Goal: Task Accomplishment & Management: Manage account settings

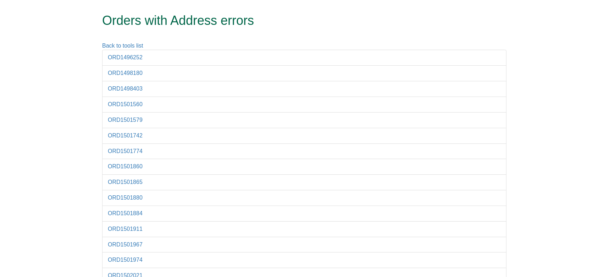
click at [145, 55] on li "ORD1496252" at bounding box center [304, 58] width 404 height 16
click at [137, 55] on link "ORD1496252" at bounding box center [125, 57] width 35 height 6
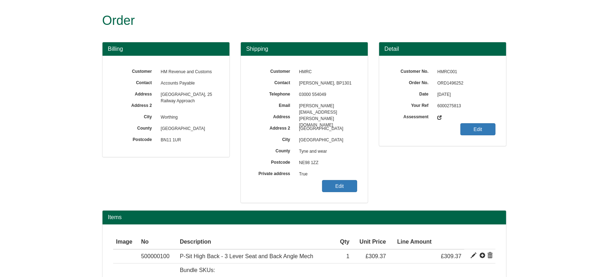
click at [445, 81] on span "ORD1496252" at bounding box center [465, 83] width 62 height 11
copy span "ORD1496252"
click at [314, 239] on th "Description" at bounding box center [256, 242] width 158 height 14
click at [333, 196] on div "Customer HMRC Contact Emily Scott, BP1301 Telephone 03000 554049 Email emily.sc…" at bounding box center [304, 129] width 127 height 147
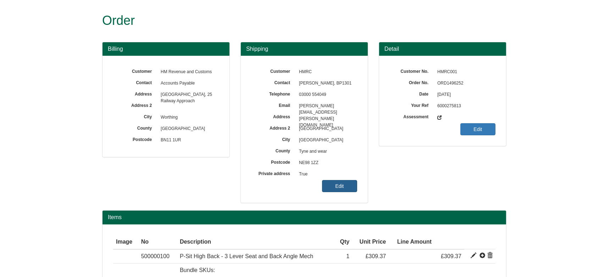
click at [327, 187] on link "Edit" at bounding box center [339, 186] width 35 height 12
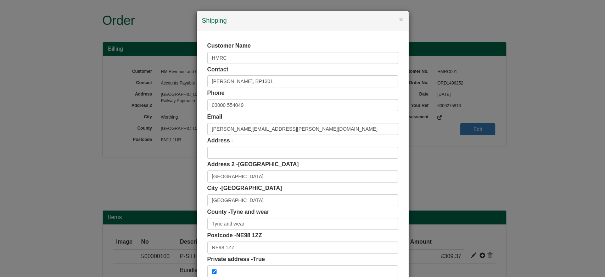
scroll to position [45, 0]
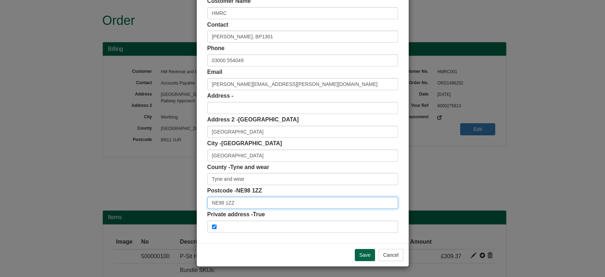
click at [285, 204] on input "NE98 1ZZ" at bounding box center [302, 202] width 191 height 12
paste input "NE98 1ZZ"
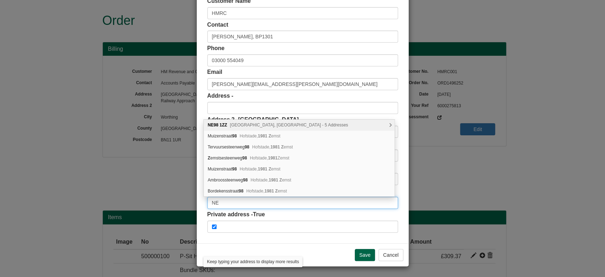
type input "N"
paste input "NE98 1ZZ"
type input "NE98 1ZZ"
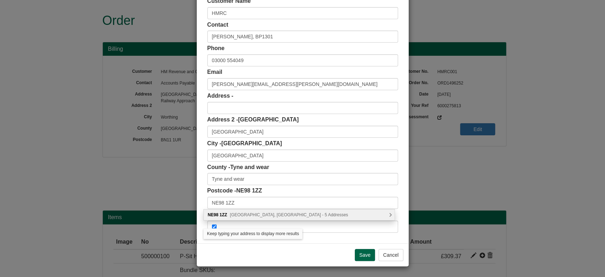
click at [299, 214] on span "Benton Park View, Newcastle upon Tyne - 5 Addresses" at bounding box center [289, 214] width 118 height 5
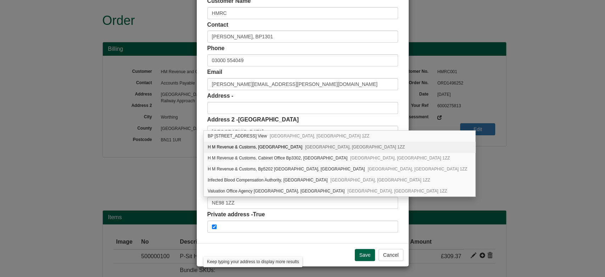
click at [289, 145] on div "H M Revenue & Customs, Benton Park View Newcastle upon Tyne, NE98 1ZZ" at bounding box center [340, 146] width 272 height 11
type input "H M Revenue & Customs"
type input "Benton Park View"
type input "Newcastle upon Tyne"
type input "Tyne and Wear"
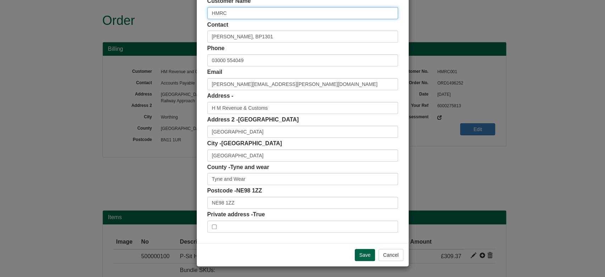
drag, startPoint x: 235, startPoint y: 13, endPoint x: 132, endPoint y: 28, distance: 104.7
click at [132, 28] on div "× Shipping Customer Name HMRC Contact Emily Scott, BP1301 Phone 03000 554049 Em…" at bounding box center [302, 138] width 605 height 277
click at [365, 250] on input "Save" at bounding box center [365, 255] width 21 height 12
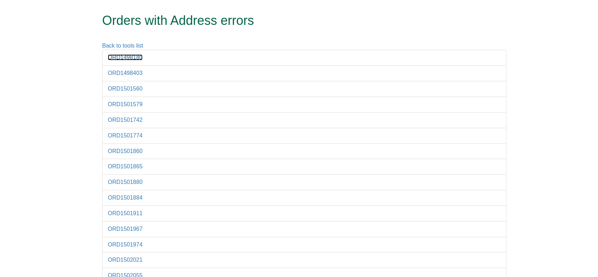
click at [129, 60] on link "ORD1498180" at bounding box center [125, 57] width 35 height 6
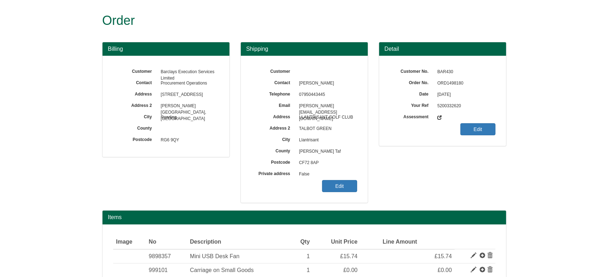
click at [444, 81] on span "ORD1498180" at bounding box center [465, 83] width 62 height 11
copy span "ORD1498180"
click at [332, 188] on link "Edit" at bounding box center [339, 186] width 35 height 12
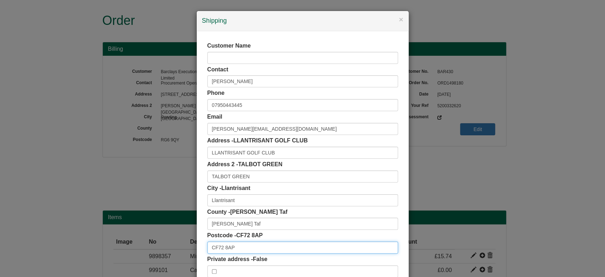
click at [250, 248] on input "CF72 8AP" at bounding box center [302, 247] width 191 height 12
click at [207, 248] on input "CF72 8AP" at bounding box center [302, 247] width 191 height 12
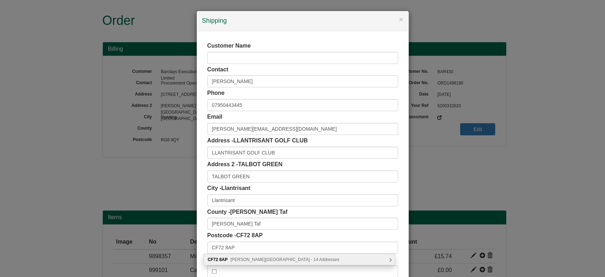
click at [322, 261] on div "CF72 8AP Ely Valley Road, Pontyclun - 14 Addresses" at bounding box center [299, 259] width 191 height 11
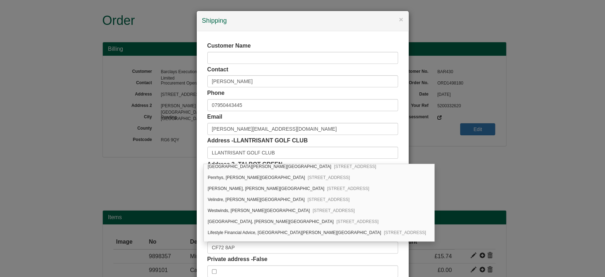
scroll to position [86, 0]
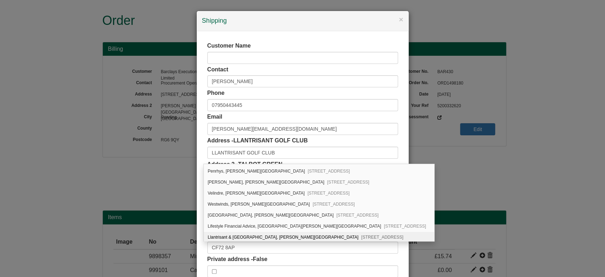
click at [361, 237] on span "Talbot Green, Pontyclun, CF72 8AP" at bounding box center [382, 236] width 42 height 5
type input "Llantrisant & Pontyclun Golf Club"
type input "Ely Valley Road, Talbot Green"
type input "Pontyclun"
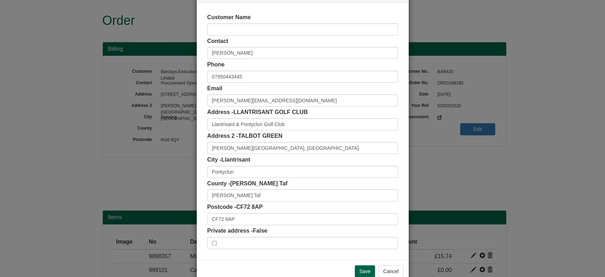
scroll to position [38, 0]
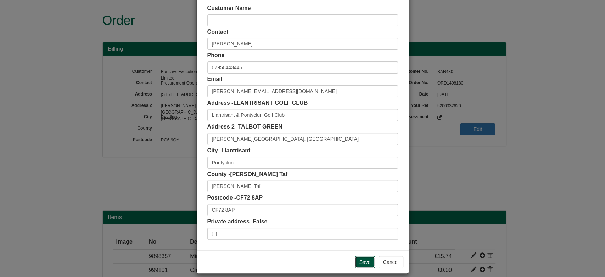
click at [361, 262] on input "Save" at bounding box center [365, 262] width 21 height 12
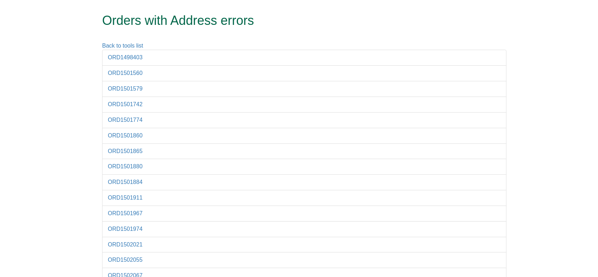
click at [130, 61] on li "ORD1498403" at bounding box center [304, 58] width 404 height 16
click at [128, 58] on link "ORD1498403" at bounding box center [125, 57] width 35 height 6
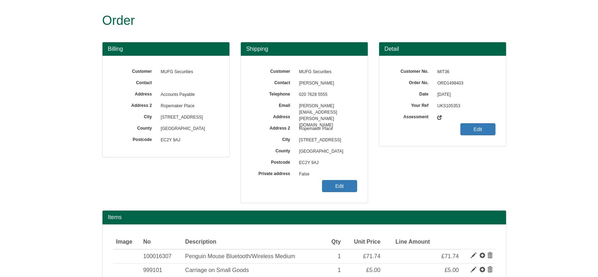
click at [452, 81] on span "ORD1498403" at bounding box center [465, 83] width 62 height 11
copy span "ORD1498403"
click at [344, 178] on span "False" at bounding box center [326, 173] width 62 height 11
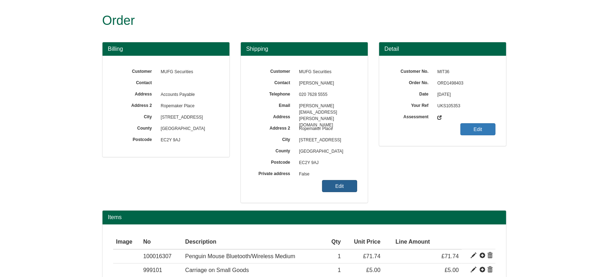
click at [346, 184] on link "Edit" at bounding box center [339, 186] width 35 height 12
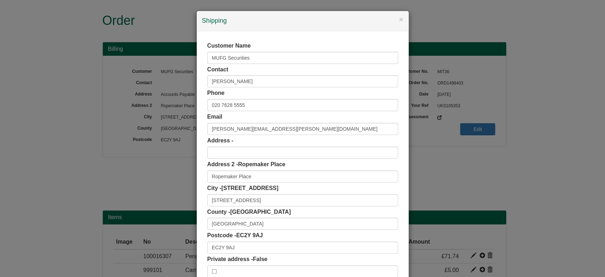
scroll to position [45, 0]
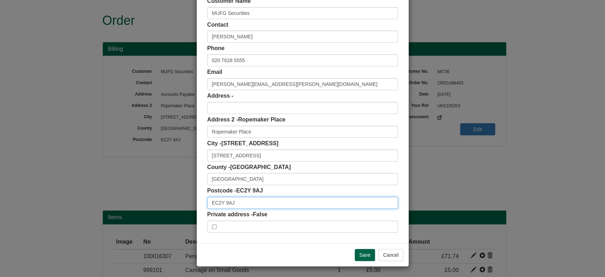
drag, startPoint x: 260, startPoint y: 200, endPoint x: 152, endPoint y: 198, distance: 108.5
click at [152, 198] on div "× Shipping Customer Name MUFG Securities Contact James Morgan Phone 020 7628 55…" at bounding box center [302, 138] width 605 height 277
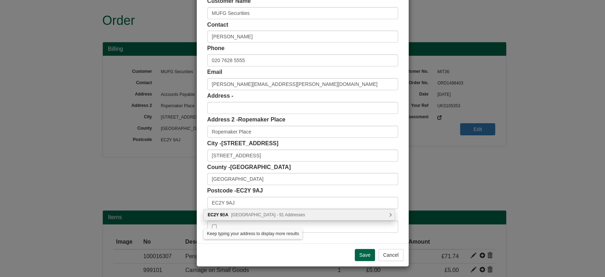
click at [290, 215] on span "Moor Lane, London - 91 Addresses" at bounding box center [268, 214] width 74 height 5
type input "EC2Y 9BA"
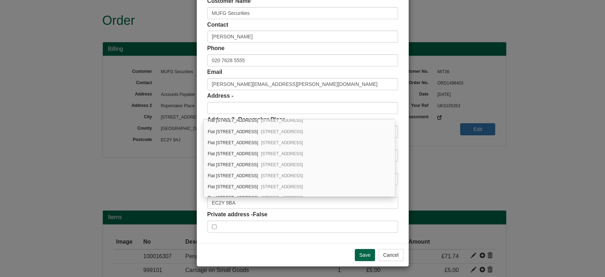
scroll to position [916, 0]
click at [305, 95] on div "Address -" at bounding box center [302, 103] width 191 height 22
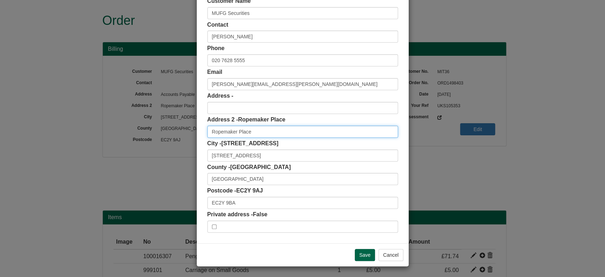
click at [253, 130] on input "Ropemaker Place" at bounding box center [302, 132] width 191 height 12
drag, startPoint x: 253, startPoint y: 130, endPoint x: 129, endPoint y: 137, distance: 124.3
click at [129, 137] on div "× Shipping Customer Name MUFG Securities Contact James Morgan Phone 020 7628 55…" at bounding box center [302, 138] width 605 height 277
click at [221, 105] on input "text" at bounding box center [302, 108] width 191 height 12
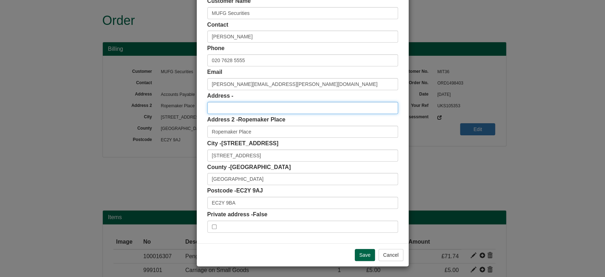
paste input "Ropemaker Place"
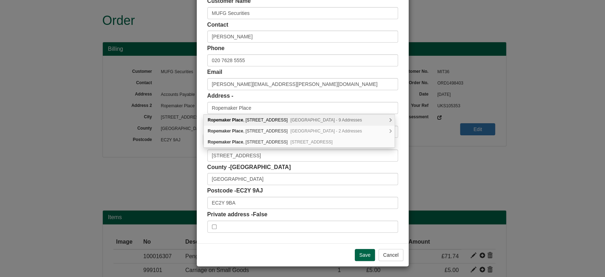
click at [290, 118] on span "London, EC2Y 9LY - 9 Addresses" at bounding box center [326, 119] width 72 height 5
type input "Ropemaker Place, 25 Ropemaker Street"
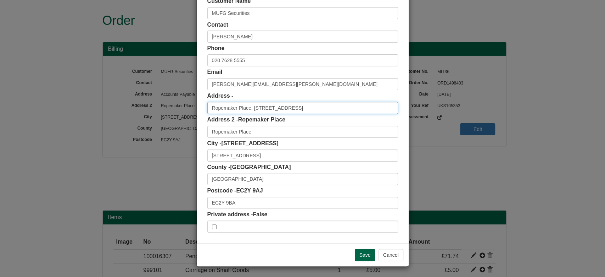
drag, startPoint x: 307, startPoint y: 106, endPoint x: 186, endPoint y: 113, distance: 120.7
click at [186, 113] on div "× Shipping Customer Name MUFG Securities Contact James Morgan Phone 020 7628 55…" at bounding box center [302, 138] width 605 height 277
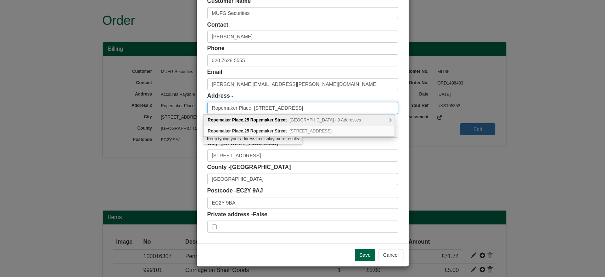
drag, startPoint x: 302, startPoint y: 105, endPoint x: 130, endPoint y: 109, distance: 171.7
click at [130, 109] on div "× Shipping Customer Name MUFG Securities Contact James Morgan Phone 020 7628 55…" at bounding box center [302, 138] width 605 height 277
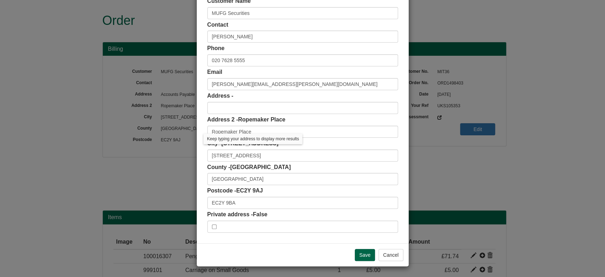
click at [200, 92] on div "Customer Name MUFG Securities Contact James Morgan Phone 020 7628 5555 Email Ja…" at bounding box center [303, 115] width 212 height 256
drag, startPoint x: 265, startPoint y: 12, endPoint x: 187, endPoint y: 13, distance: 78.0
click at [187, 13] on div "× Shipping Customer Name MUFG Securities Contact James Morgan Phone 020 7628 55…" at bounding box center [302, 138] width 605 height 277
click at [221, 107] on input "text" at bounding box center [302, 108] width 191 height 12
paste input "MUFG Securities"
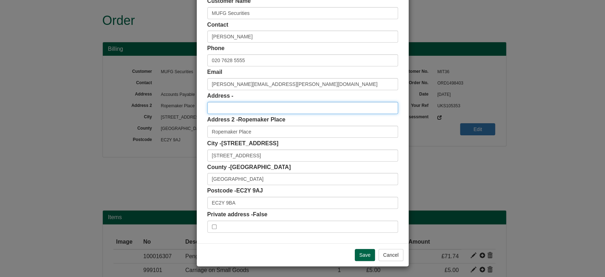
type input "MUFG Securities"
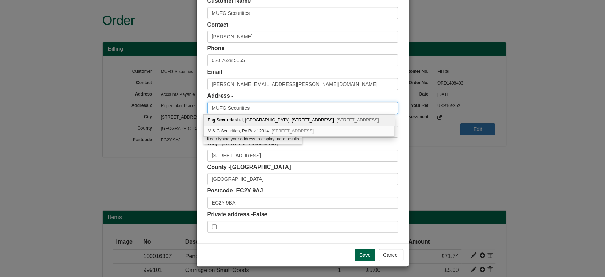
drag, startPoint x: 242, startPoint y: 104, endPoint x: 184, endPoint y: 108, distance: 58.7
click at [184, 108] on div "× Shipping Customer Name MUFG Securities Contact James Morgan Phone 020 7628 55…" at bounding box center [302, 138] width 605 height 277
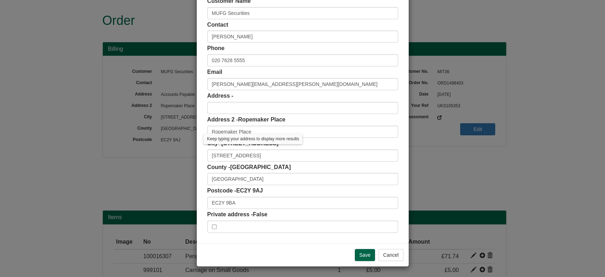
click at [197, 102] on div "Customer Name MUFG Securities Contact James Morgan Phone 020 7628 5555 Email Ja…" at bounding box center [303, 115] width 212 height 256
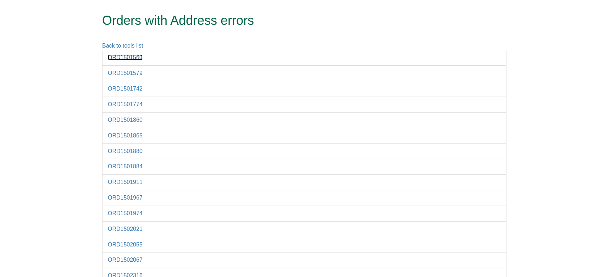
click at [132, 55] on link "ORD1501560" at bounding box center [125, 57] width 35 height 6
click at [141, 72] on link "ORD1501579" at bounding box center [125, 73] width 35 height 6
click at [118, 72] on link "ORD1501579" at bounding box center [125, 73] width 35 height 6
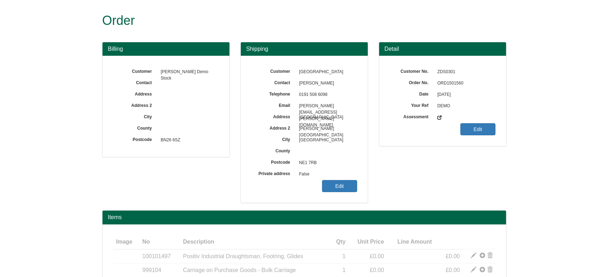
click at [443, 83] on span "ORD1501560" at bounding box center [465, 83] width 62 height 11
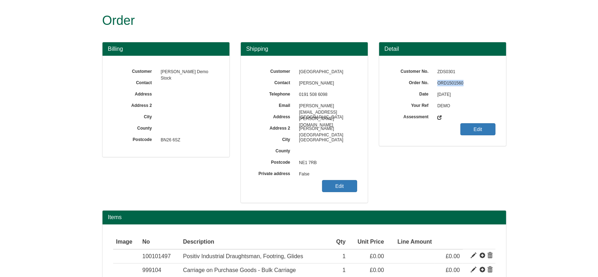
click at [443, 83] on span "ORD1501560" at bounding box center [465, 83] width 62 height 11
copy span "ORD1501560"
click at [351, 187] on link "Edit" at bounding box center [339, 186] width 35 height 12
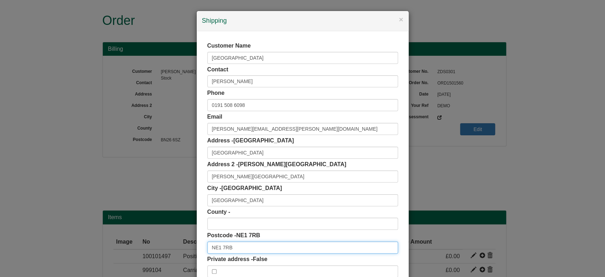
click at [241, 244] on input "NE1 7RB" at bounding box center [302, 247] width 191 height 12
drag, startPoint x: 241, startPoint y: 244, endPoint x: 162, endPoint y: 244, distance: 79.1
click at [162, 244] on div "× Shipping Customer Name Newcastle University Contact Jane Shearer Phone 0191 5…" at bounding box center [302, 138] width 605 height 277
click at [397, 234] on div "Customer Name Newcastle University Contact Jane Shearer Phone 0191 508 6098 Ema…" at bounding box center [303, 159] width 212 height 256
click at [402, 18] on div "× Shipping" at bounding box center [303, 21] width 212 height 20
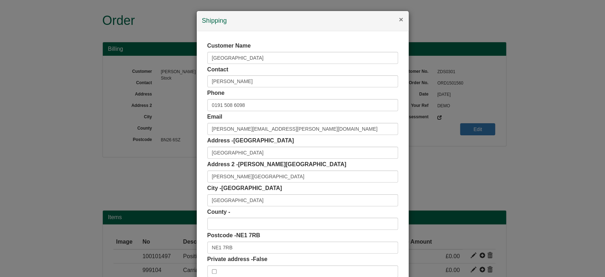
click at [400, 17] on button "×" at bounding box center [401, 19] width 4 height 7
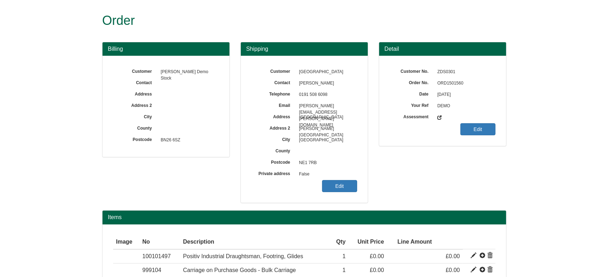
click at [457, 78] on span "ORD1501560" at bounding box center [465, 83] width 62 height 11
copy span "ORD1501560"
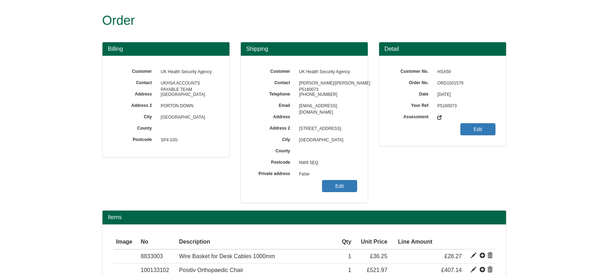
click at [456, 87] on span "ORD1501579" at bounding box center [465, 83] width 62 height 11
copy span "ORD1501579"
click at [349, 190] on link "Edit" at bounding box center [339, 186] width 35 height 12
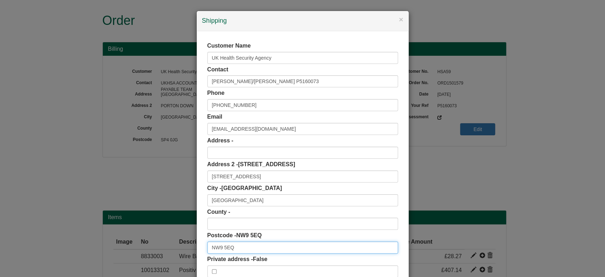
click at [239, 246] on input "NW9 5EQ" at bounding box center [302, 247] width 191 height 12
drag, startPoint x: 239, startPoint y: 246, endPoint x: 129, endPoint y: 256, distance: 110.4
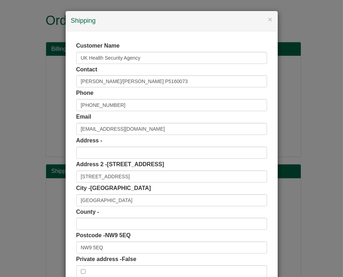
drag, startPoint x: 286, startPoint y: 250, endPoint x: 266, endPoint y: 249, distance: 19.9
click at [266, 249] on div "× Shipping Customer Name UK Health Security Agency Contact [PERSON_NAME]/[PERSO…" at bounding box center [171, 138] width 343 height 277
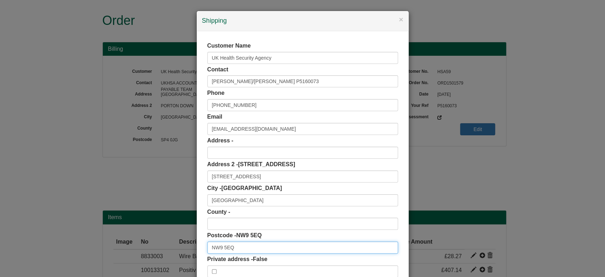
drag, startPoint x: 236, startPoint y: 245, endPoint x: 170, endPoint y: 245, distance: 66.3
click at [170, 245] on div "× Shipping Customer Name UK Health Security Agency Contact Tiina Talts/Beatrix …" at bounding box center [302, 138] width 605 height 277
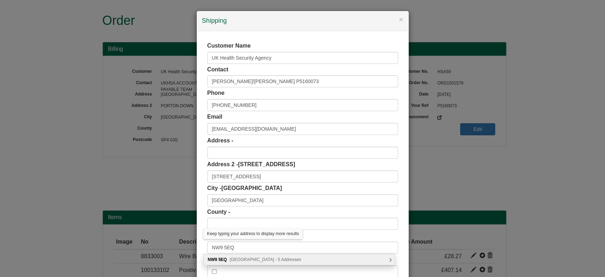
click at [233, 257] on span "Colindale Avenue, London - 5 Addresses" at bounding box center [266, 259] width 72 height 5
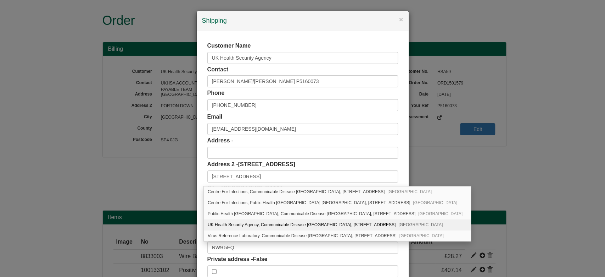
click at [265, 224] on div "UK Health Security Agency, Communicable Disease Surveillance Centre, 61 Colinda…" at bounding box center [337, 224] width 267 height 11
type input "UK Health Security Agency"
type input "Communicable Disease Surveillance Centre, 61 Colindale Avenue"
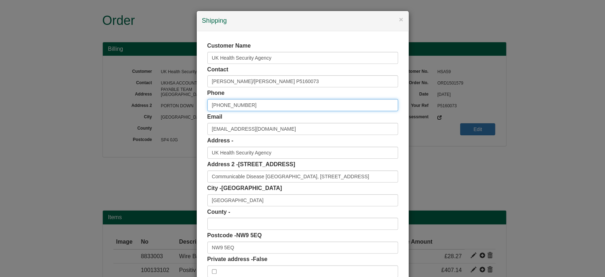
click at [213, 107] on input "+442083276627" at bounding box center [302, 105] width 191 height 12
type input "02083276627"
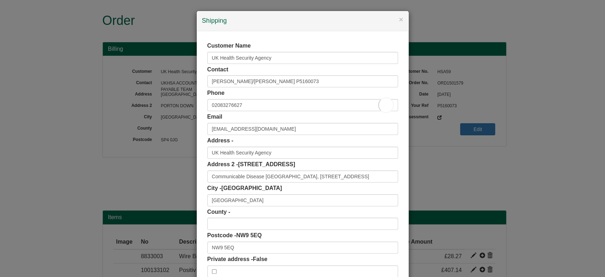
click at [199, 112] on div "Customer Name UK Health Security Agency Contact Tiina Talts/Beatrix Kele P51600…" at bounding box center [303, 159] width 212 height 256
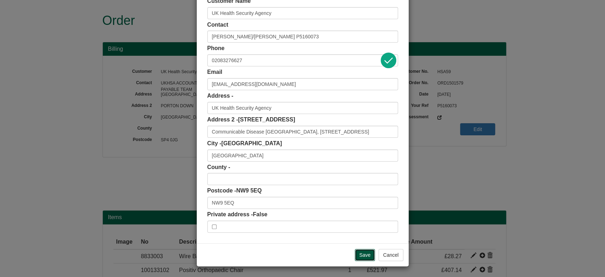
click at [361, 256] on input "Save" at bounding box center [365, 255] width 21 height 12
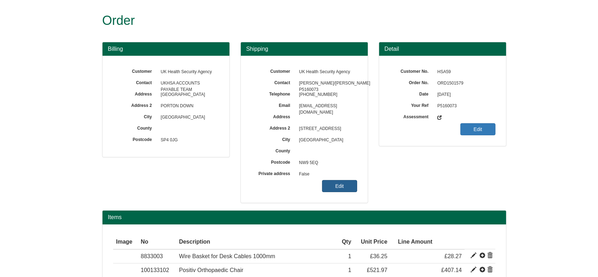
click at [340, 183] on link "Edit" at bounding box center [339, 186] width 35 height 12
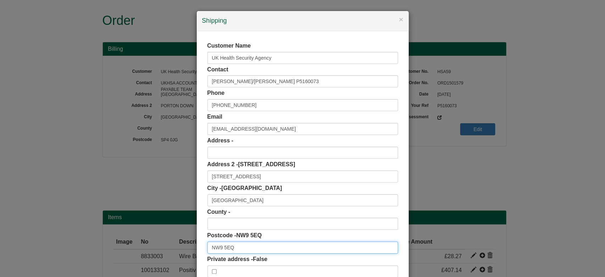
click at [244, 248] on input "NW9 5EQ" at bounding box center [302, 247] width 191 height 12
click at [244, 248] on input "NW9" at bounding box center [302, 247] width 191 height 12
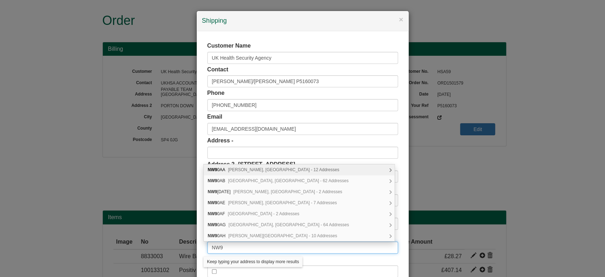
type input "NW9 5EQ"
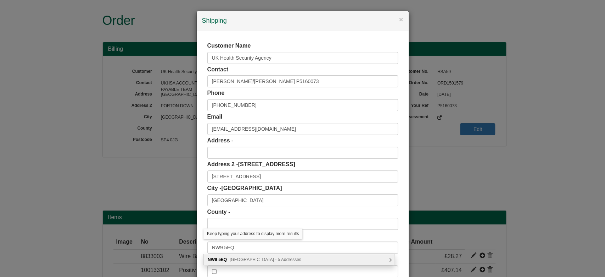
click at [250, 260] on span "[GEOGRAPHIC_DATA] - 5 Addresses" at bounding box center [266, 259] width 72 height 5
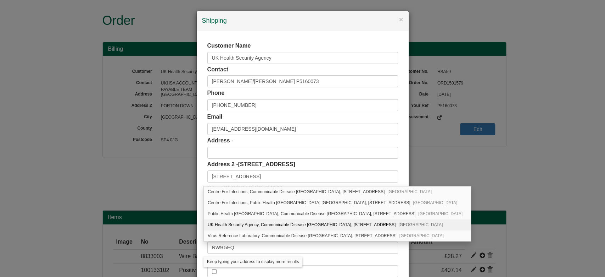
click at [255, 227] on div "UK Health Security Agency, Communicable Disease [GEOGRAPHIC_DATA], [STREET_ADDR…" at bounding box center [337, 224] width 267 height 11
type input "UK Health Security Agency"
type input "Communicable Disease [GEOGRAPHIC_DATA], [STREET_ADDRESS]"
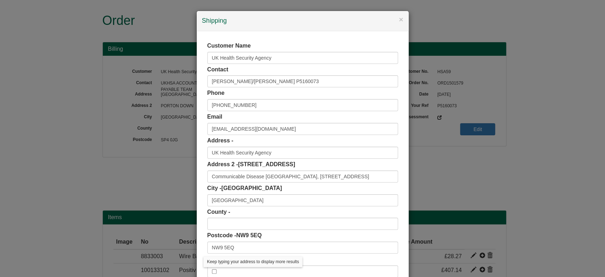
scroll to position [45, 0]
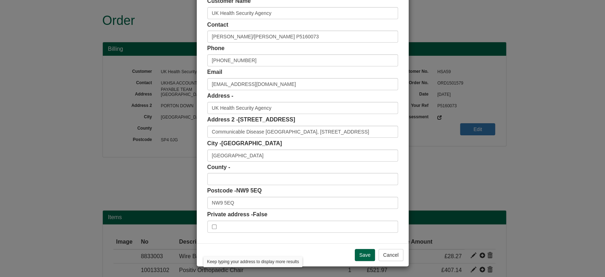
click at [359, 247] on div "Save Cancel" at bounding box center [303, 254] width 212 height 23
click at [362, 251] on input "Save" at bounding box center [365, 255] width 21 height 12
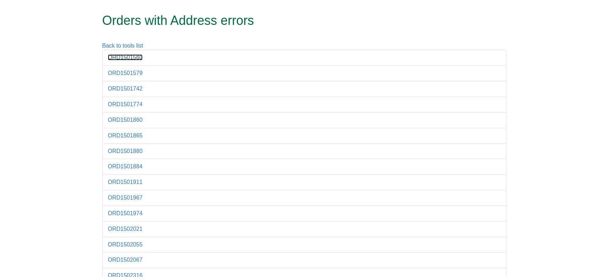
click at [133, 58] on link "ORD1501560" at bounding box center [125, 57] width 35 height 6
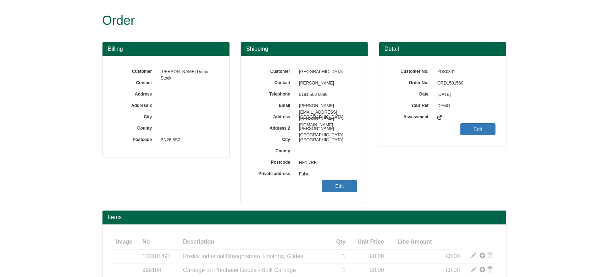
click at [453, 79] on span "ORD1501560" at bounding box center [465, 83] width 62 height 11
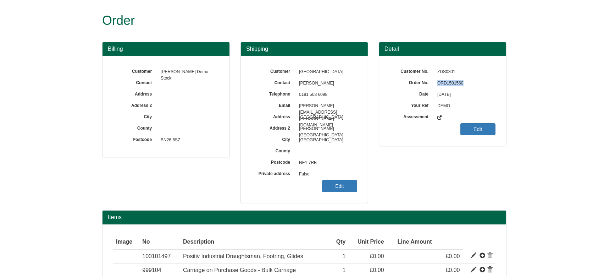
click at [453, 79] on span "ORD1501560" at bounding box center [465, 83] width 62 height 11
copy span "ORD1501560"
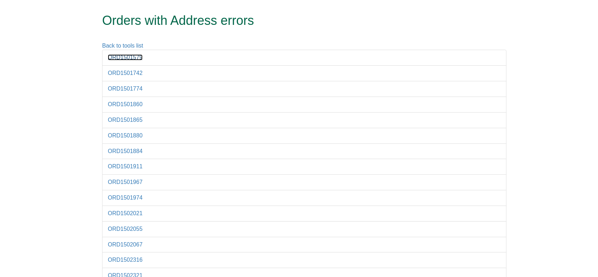
click at [131, 57] on link "ORD1501579" at bounding box center [125, 57] width 35 height 6
click at [123, 57] on link "ORD1501579" at bounding box center [125, 57] width 35 height 6
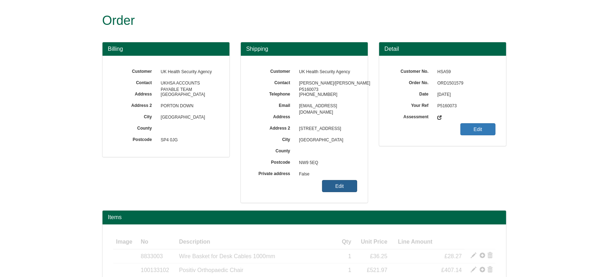
click at [346, 189] on link "Edit" at bounding box center [339, 186] width 35 height 12
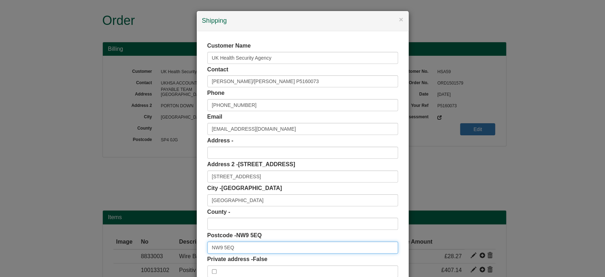
click at [236, 245] on input "NW9 5EQ" at bounding box center [302, 247] width 191 height 12
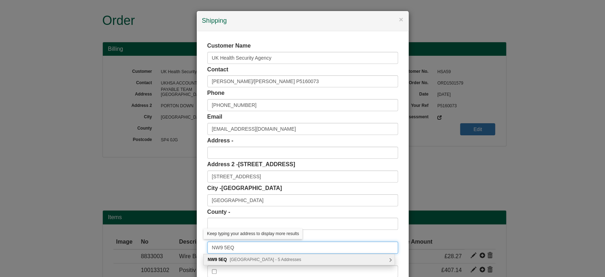
type input "NW9 5EQ"
click at [252, 261] on span "Colindale Avenue, London - 5 Addresses" at bounding box center [266, 259] width 72 height 5
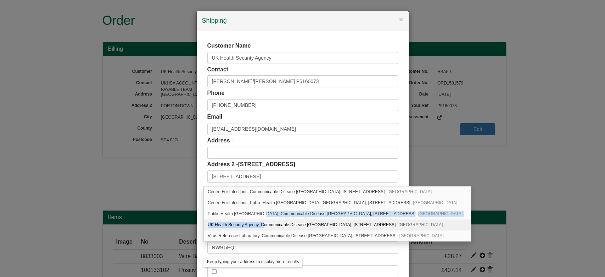
drag, startPoint x: 261, startPoint y: 218, endPoint x: 264, endPoint y: 221, distance: 4.0
click at [264, 221] on div "Centre For Infections, Communicable Disease Surveillance Centre, 61 Colindale A…" at bounding box center [337, 213] width 267 height 55
click at [264, 221] on div "UK Health Security Agency, Communicable Disease Surveillance Centre, 61 Colinda…" at bounding box center [337, 224] width 267 height 11
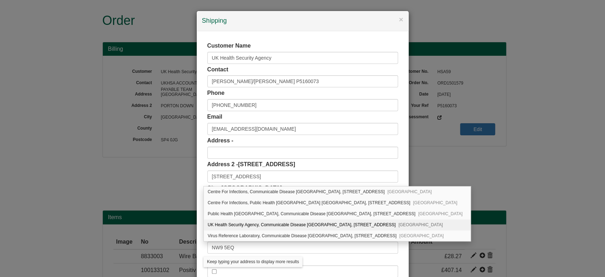
type input "UK Health Security Agency"
type input "Communicable Disease Surveillance Centre, 61 Colindale Avenue"
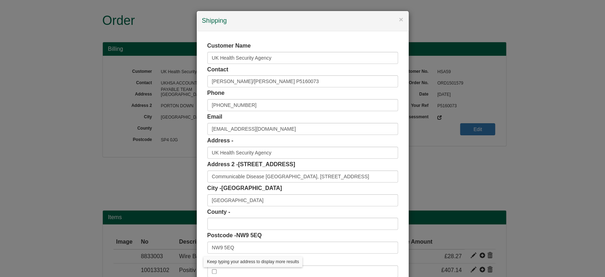
scroll to position [45, 0]
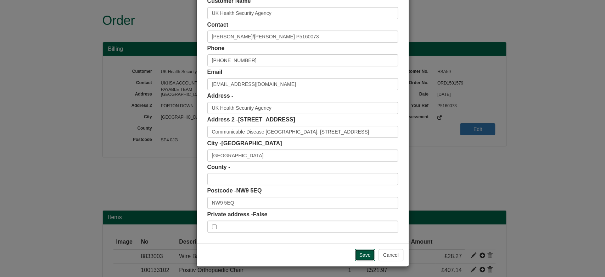
click at [357, 255] on input "Save" at bounding box center [365, 255] width 21 height 12
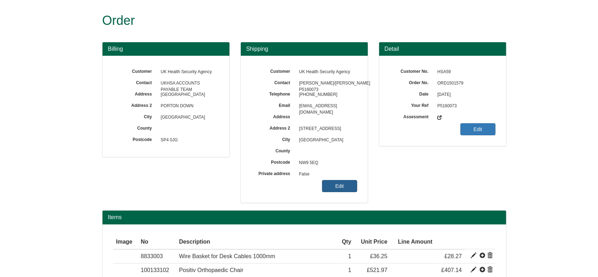
click at [343, 182] on link "Edit" at bounding box center [339, 186] width 35 height 12
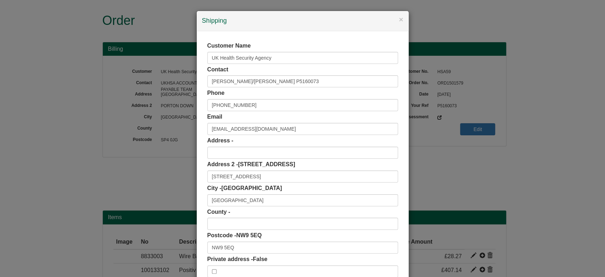
click at [243, 254] on div "Customer Name UK Health Security Agency Contact Tiina Talts/Beatrix Kele P51600…" at bounding box center [302, 159] width 191 height 235
click at [235, 246] on input "NW9 5EQ" at bounding box center [302, 247] width 191 height 12
click at [235, 248] on input "NW9 5EQ" at bounding box center [302, 247] width 191 height 12
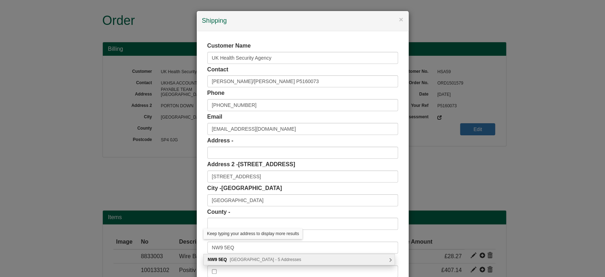
click at [243, 255] on div "NW9 5EQ Colindale Avenue, London - 5 Addresses" at bounding box center [299, 259] width 191 height 11
type input "NW9 5EQ"
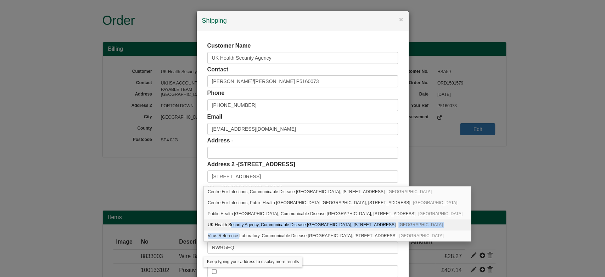
drag, startPoint x: 239, startPoint y: 233, endPoint x: 230, endPoint y: 226, distance: 11.1
click at [230, 226] on div "Centre For Infections, Communicable Disease Surveillance Centre, 61 Colindale A…" at bounding box center [337, 213] width 267 height 55
click at [230, 226] on div "UK Health Security Agency, Communicable Disease Surveillance Centre, 61 Colinda…" at bounding box center [337, 224] width 267 height 11
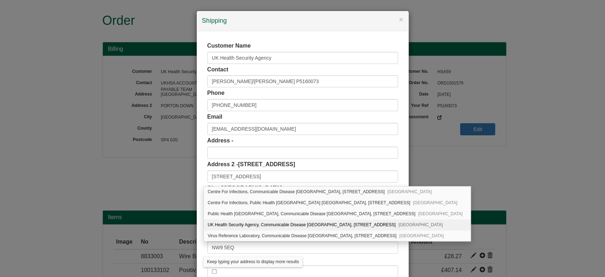
type input "UK Health Security Agency"
type input "Communicable Disease Surveillance Centre, 61 Colindale Avenue"
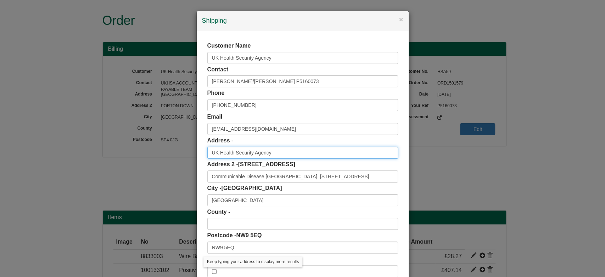
drag, startPoint x: 205, startPoint y: 150, endPoint x: 307, endPoint y: 154, distance: 102.2
click at [307, 154] on input "UK Health Security Agency" at bounding box center [302, 152] width 191 height 12
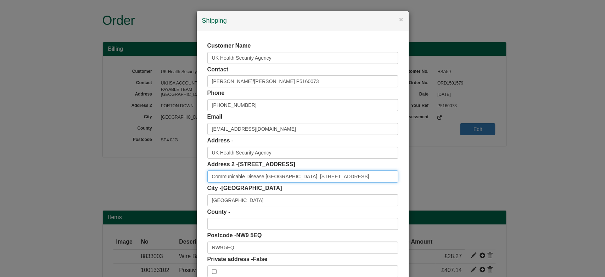
drag, startPoint x: 223, startPoint y: 174, endPoint x: 378, endPoint y: 176, distance: 154.2
click at [378, 176] on input "Communicable Disease Surveillance Centre, 61 Colindale Avenue" at bounding box center [302, 176] width 191 height 12
click at [394, 16] on div "× Shipping" at bounding box center [303, 21] width 212 height 20
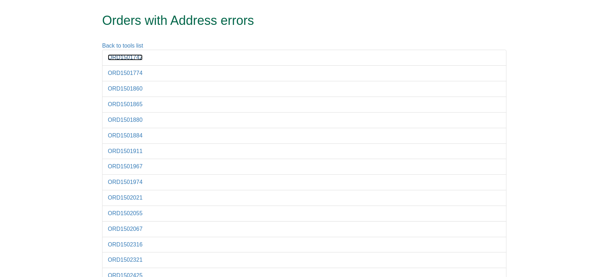
click at [129, 57] on link "ORD1501742" at bounding box center [125, 57] width 35 height 6
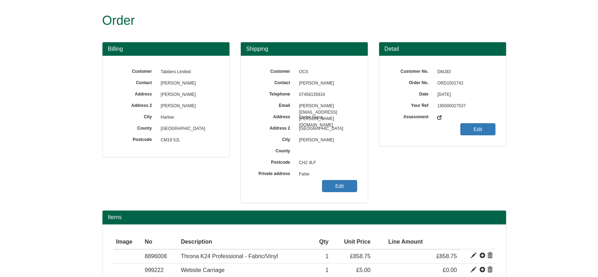
click at [440, 87] on span "ORD1501742" at bounding box center [465, 83] width 62 height 11
click at [443, 85] on span "ORD1501742" at bounding box center [465, 83] width 62 height 11
copy span "ORD1501742"
click at [336, 185] on link "Edit" at bounding box center [339, 186] width 35 height 12
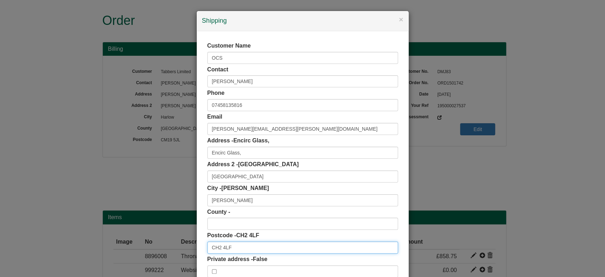
drag, startPoint x: 230, startPoint y: 249, endPoint x: 166, endPoint y: 260, distance: 64.8
click at [166, 260] on div "× Shipping Customer Name OCS Contact Daniel Stenning Phone 07458135816 Email Da…" at bounding box center [302, 138] width 605 height 277
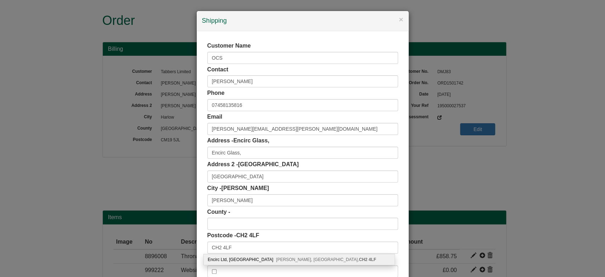
click at [276, 258] on span "Elton, Chester, CH2 4LF" at bounding box center [326, 259] width 100 height 5
type input "Encirc Ltd"
type input "Ash Road, Elton"
type input "Chester"
type input "Cheshire"
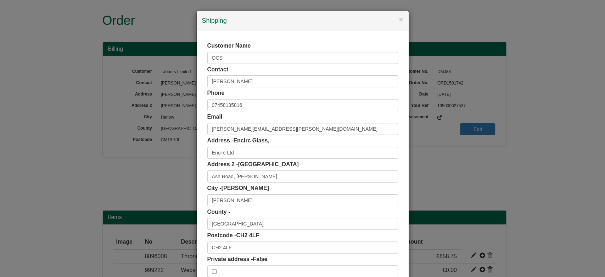
scroll to position [45, 0]
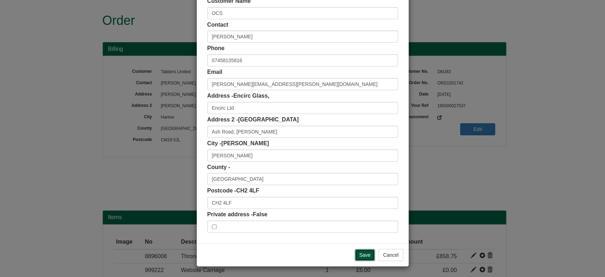
click at [365, 254] on input "Save" at bounding box center [365, 255] width 21 height 12
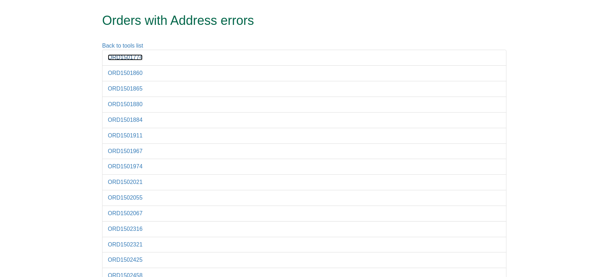
click at [131, 56] on link "ORD1501774" at bounding box center [125, 57] width 35 height 6
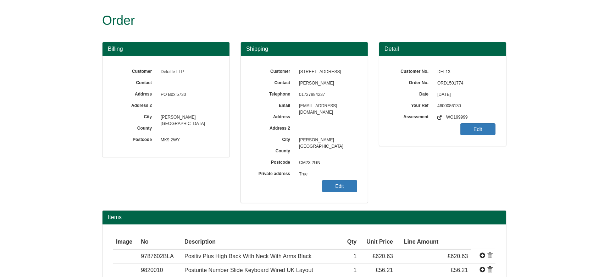
click at [443, 83] on span "ORD1501774" at bounding box center [465, 83] width 62 height 11
copy span "ORD1501774"
click at [338, 189] on link "Edit" at bounding box center [339, 186] width 35 height 12
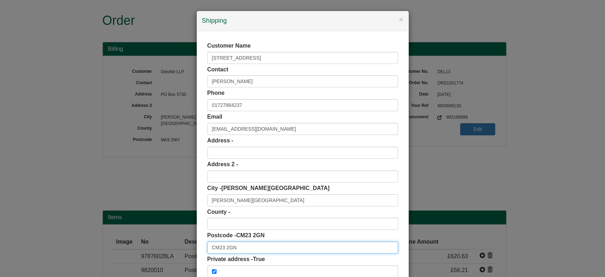
drag, startPoint x: 238, startPoint y: 245, endPoint x: 161, endPoint y: 252, distance: 77.9
click at [161, 252] on div "× Shipping Customer Name 26 Franklin Street Contact Sam Lake Phone 01727884237 …" at bounding box center [302, 138] width 605 height 277
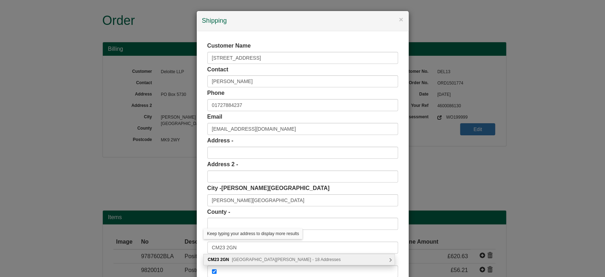
click at [239, 259] on span "Franklin Street, Bishop's Stortford - 18 Addresses" at bounding box center [286, 259] width 109 height 5
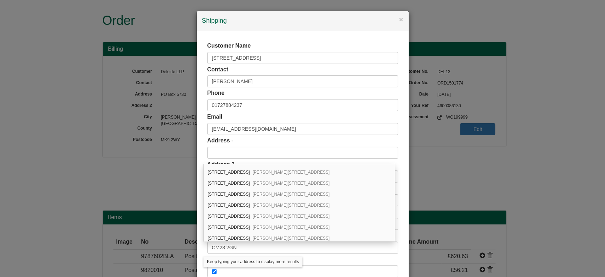
scroll to position [108, 0]
click at [270, 221] on div "26 Franklin Street Bishop's Stortford, CM23 2GN" at bounding box center [299, 226] width 191 height 11
type input "26 Franklin Street"
type input "Hertfordshire"
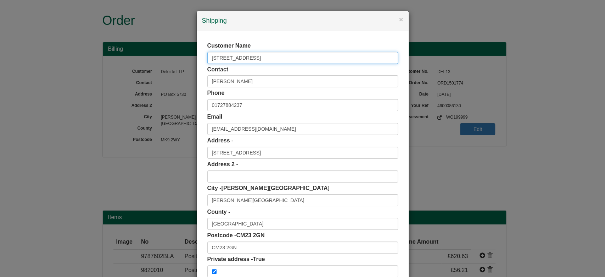
drag, startPoint x: 255, startPoint y: 56, endPoint x: 103, endPoint y: 57, distance: 152.1
click at [103, 57] on div "× Shipping Customer Name 26 Franklin Street Contact Sam Lake Phone 01727884237 …" at bounding box center [302, 138] width 605 height 277
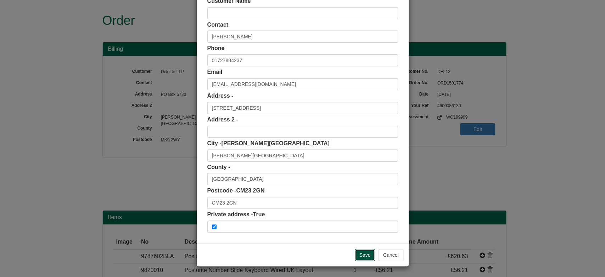
click at [366, 253] on input "Save" at bounding box center [365, 255] width 21 height 12
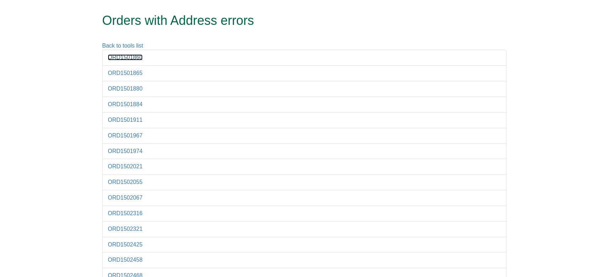
click at [124, 58] on link "ORD1501860" at bounding box center [125, 57] width 35 height 6
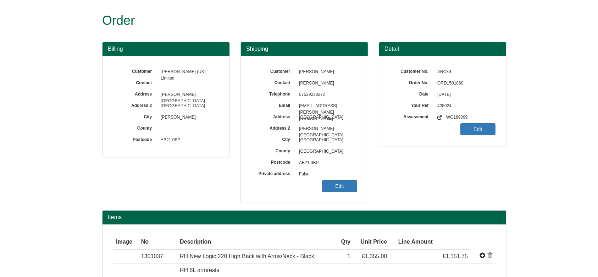
click at [452, 85] on span "ORD1501860" at bounding box center [465, 83] width 62 height 11
copy span "ORD1501860"
click at [342, 189] on link "Edit" at bounding box center [339, 186] width 35 height 12
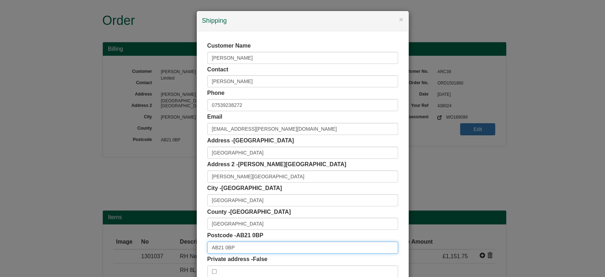
drag, startPoint x: 247, startPoint y: 245, endPoint x: 138, endPoint y: 253, distance: 109.5
click at [138, 253] on div "× Shipping Customer Name Archer Contact Tarea McGuire Phone 07539238272 Email t…" at bounding box center [302, 138] width 605 height 277
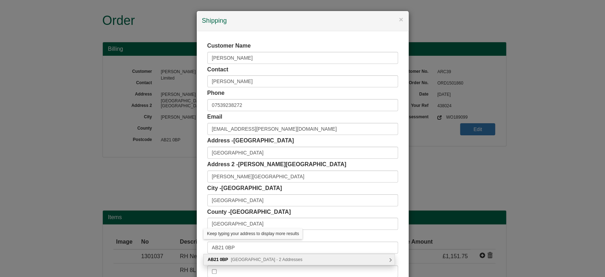
click at [241, 258] on span "Main Road, Aberdeen - 2 Addresses" at bounding box center [267, 259] width 72 height 5
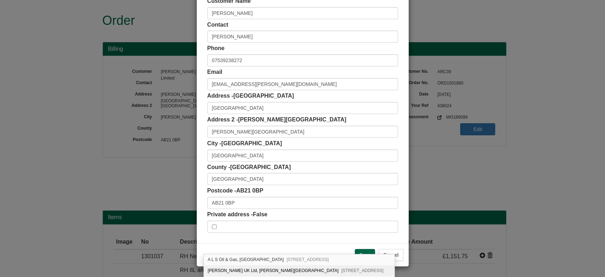
click at [341, 269] on span "Blackburn, Aberdeen, AB21 0BP" at bounding box center [362, 270] width 42 height 5
type input "Archer UK Ltd"
type input "Archer House, Main Road, Blackburn"
type input "Aberdeenshire"
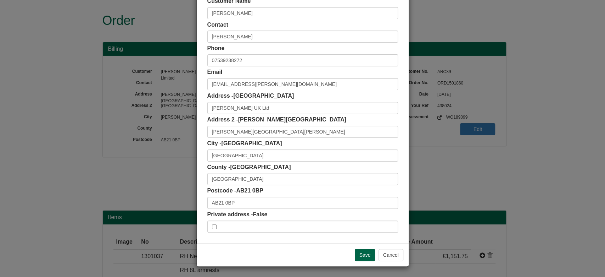
click at [230, 17] on div "Customer Name Archer Contact Tarea McGuire Phone 07539238272 Email tarea.mcguir…" at bounding box center [302, 114] width 191 height 235
drag, startPoint x: 229, startPoint y: 17, endPoint x: 179, endPoint y: 16, distance: 50.4
click at [179, 16] on div "× Shipping Customer Name Archer Contact Tarea McGuire Phone 07539238272 Email t…" at bounding box center [302, 138] width 605 height 277
click at [368, 253] on input "Save" at bounding box center [365, 255] width 21 height 12
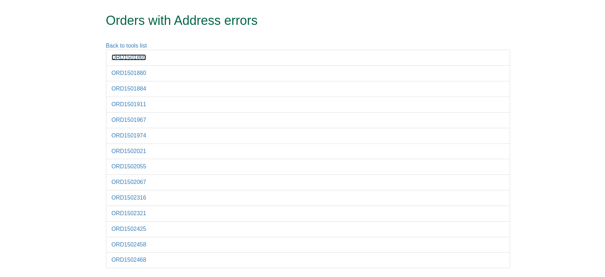
click at [137, 57] on link "ORD1501865" at bounding box center [129, 57] width 35 height 6
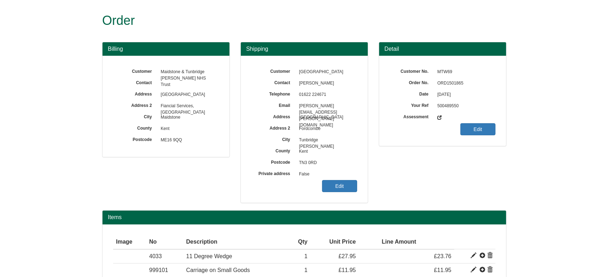
click at [451, 83] on span "ORD1501865" at bounding box center [465, 83] width 62 height 11
copy span "ORD1501865"
click at [338, 188] on link "Edit" at bounding box center [339, 186] width 35 height 12
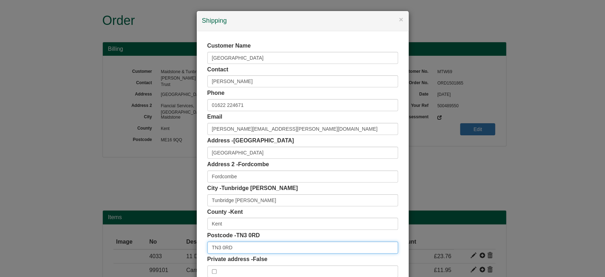
drag, startPoint x: 236, startPoint y: 243, endPoint x: 185, endPoint y: 250, distance: 50.8
click at [185, 250] on div "× Shipping Customer Name Fordcombe Hospital Contact Alec Pearson Phone 01622 22…" at bounding box center [302, 138] width 605 height 277
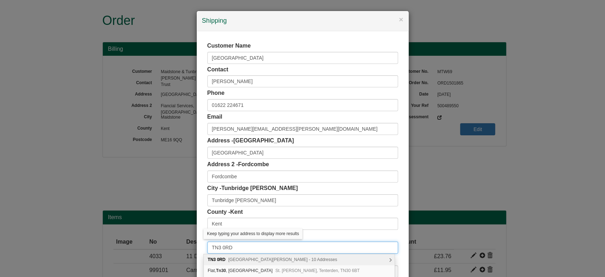
scroll to position [45, 0]
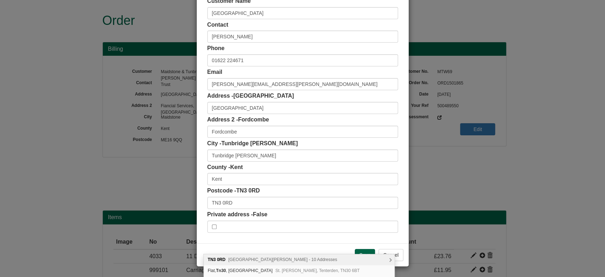
click at [284, 257] on span "Fordcombe Road, Tunbridge Wells - 10 Addresses" at bounding box center [282, 259] width 109 height 5
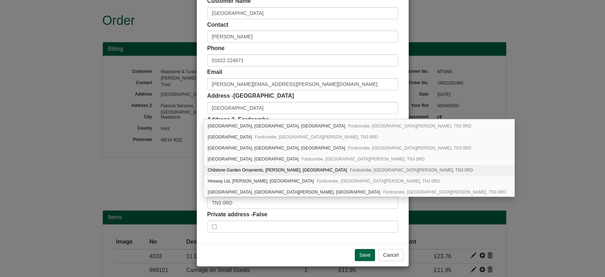
scroll to position [0, 0]
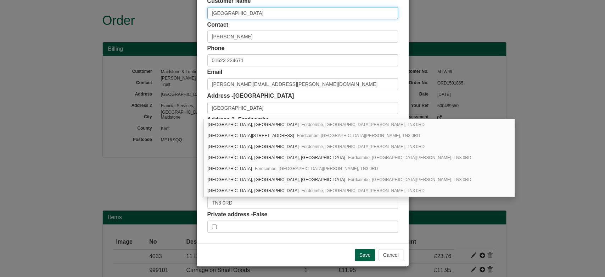
drag, startPoint x: 260, startPoint y: 14, endPoint x: 187, endPoint y: 13, distance: 72.7
click at [187, 13] on div "× Shipping Customer Name Fordcombe Hospital Contact Alec Pearson Phone 01622 22…" at bounding box center [302, 138] width 605 height 277
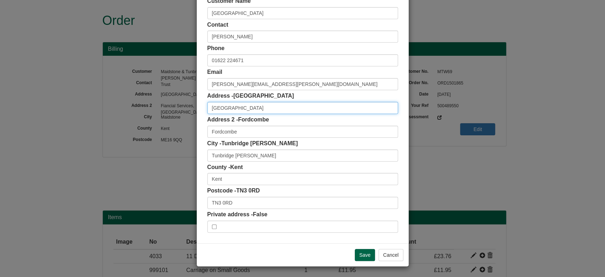
drag, startPoint x: 248, startPoint y: 107, endPoint x: 182, endPoint y: 111, distance: 66.8
click at [182, 111] on div "× Shipping Customer Name Fordcombe Hospital Contact Alec Pearson Phone 01622 22…" at bounding box center [302, 138] width 605 height 277
paste input "Hospital"
paste input "Hospital Wells Health"
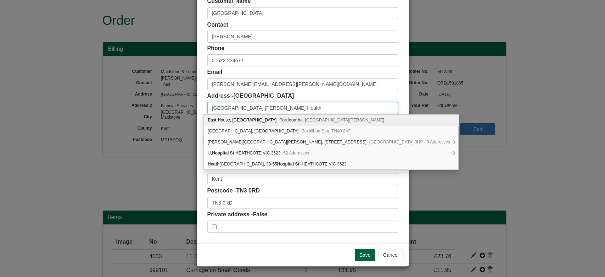
type input "Fordcombe Hospital Wells Health"
click at [197, 90] on div "Customer Name Fordcombe Hospital Contact Alec Pearson Phone 01622 224671 Email …" at bounding box center [303, 115] width 212 height 256
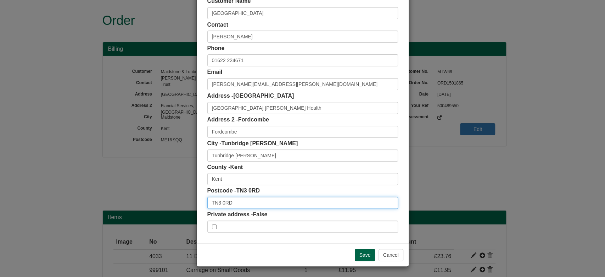
click at [234, 203] on input "TN3 0RD" at bounding box center [302, 202] width 191 height 12
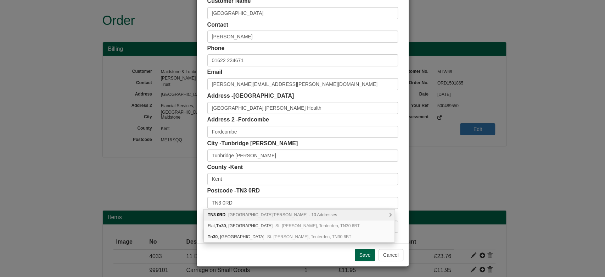
click at [237, 214] on span "Fordcombe Road, Tunbridge Wells - 10 Addresses" at bounding box center [282, 214] width 109 height 5
type input "TN3 0RD"
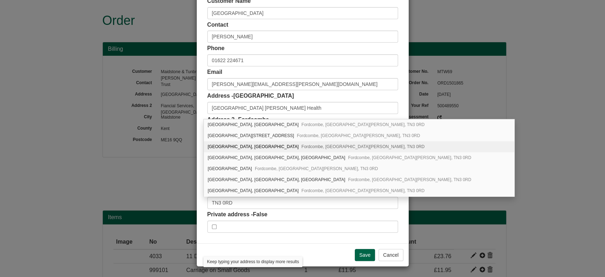
scroll to position [32, 0]
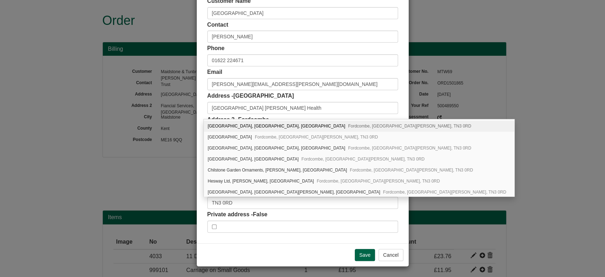
click at [197, 119] on div "Customer Name Fordcombe Hospital Contact Alec Pearson Phone 01622 224671 Email …" at bounding box center [303, 115] width 212 height 256
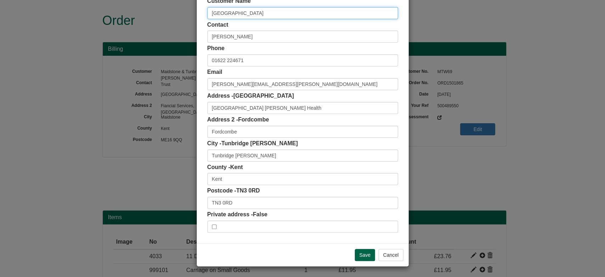
drag, startPoint x: 265, startPoint y: 11, endPoint x: 127, endPoint y: 18, distance: 138.5
click at [127, 18] on div "× Shipping Customer Name Fordcombe Hospital Contact Alec Pearson Phone 01622 22…" at bounding box center [302, 138] width 605 height 277
click at [362, 257] on input "Save" at bounding box center [365, 255] width 21 height 12
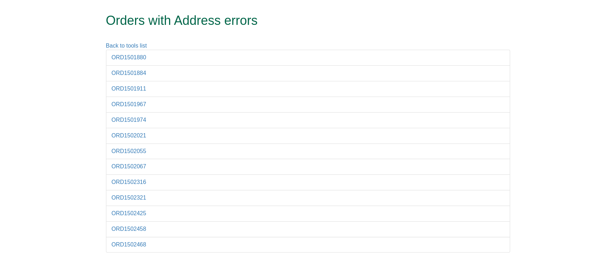
click at [126, 61] on li "ORD1501880" at bounding box center [308, 58] width 404 height 16
click at [124, 60] on link "ORD1501880" at bounding box center [129, 57] width 35 height 6
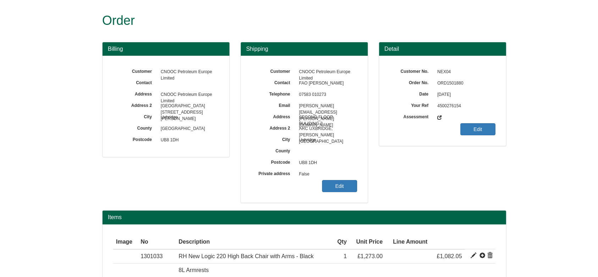
click at [449, 86] on span "ORD1501880" at bounding box center [465, 83] width 62 height 11
copy span "ORD1501880"
click at [351, 187] on link "Edit" at bounding box center [339, 186] width 35 height 12
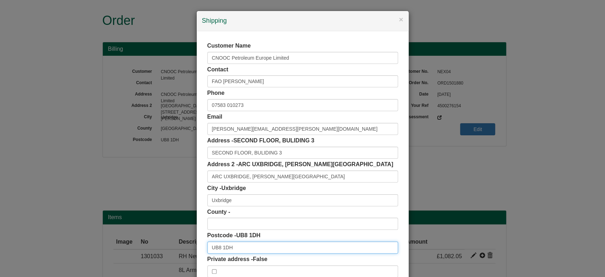
drag, startPoint x: 238, startPoint y: 248, endPoint x: 162, endPoint y: 249, distance: 76.6
click at [162, 249] on div "× Shipping Customer Name CNOOC Petroleum Europe Limited Contact FAO DAVID ASHBY…" at bounding box center [302, 138] width 605 height 277
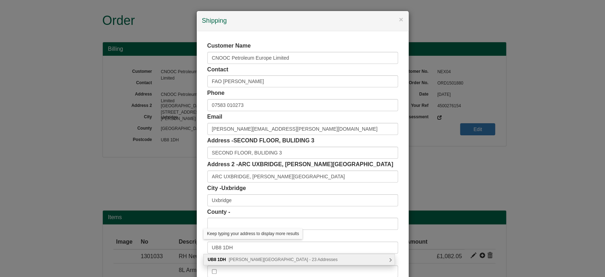
click at [317, 257] on div "UB8 1DH Sanderson Road, Uxbridge - 23 Addresses" at bounding box center [299, 259] width 191 height 11
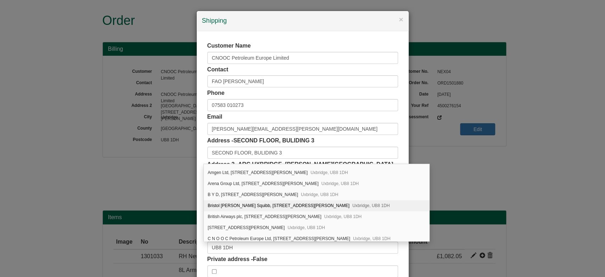
scroll to position [38, 0]
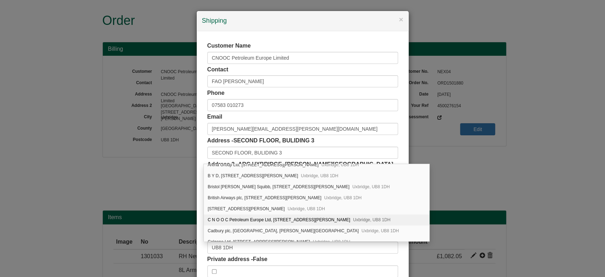
click at [333, 217] on div "C N O O C Petroleum Europe Ltd, Unit 3, Arc Uxbridge, Sanderson Road Uxbridge, …" at bounding box center [317, 219] width 226 height 11
type input "C N O O C Petroleum Europe Ltd"
type input "Unit 3, Arc Uxbridge, Sanderson Road"
type input "Buckinghamshire"
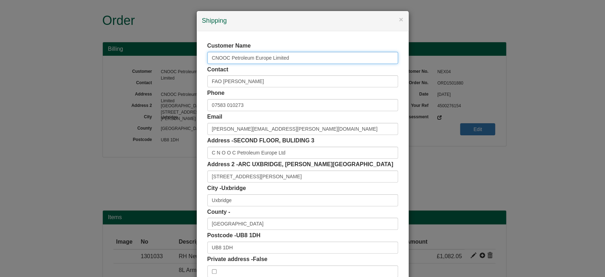
drag, startPoint x: 305, startPoint y: 58, endPoint x: 116, endPoint y: 69, distance: 189.7
click at [116, 69] on div "× Shipping Customer Name CNOOC Petroleum Europe Limited Contact FAO DAVID ASHBY…" at bounding box center [302, 138] width 605 height 277
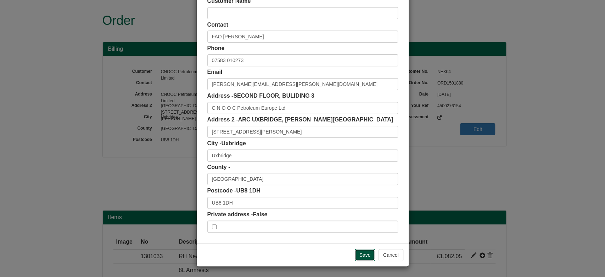
click at [355, 255] on input "Save" at bounding box center [365, 255] width 21 height 12
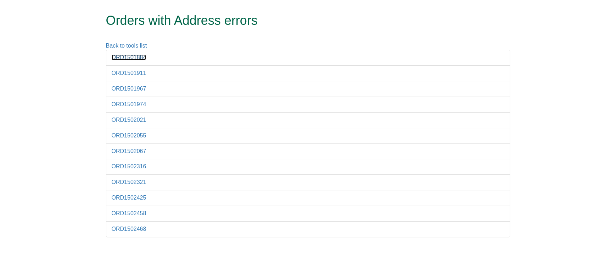
click at [130, 58] on link "ORD1501884" at bounding box center [129, 57] width 35 height 6
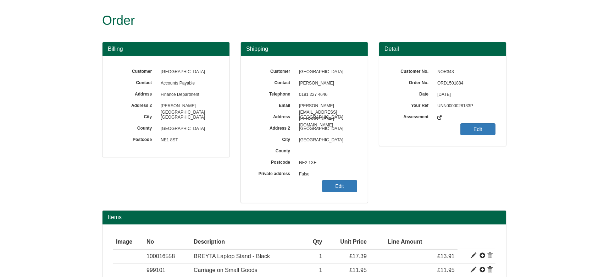
click at [447, 83] on span "ORD1501884" at bounding box center [465, 83] width 62 height 11
copy span "ORD1501884"
click at [350, 185] on link "Edit" at bounding box center [339, 186] width 35 height 12
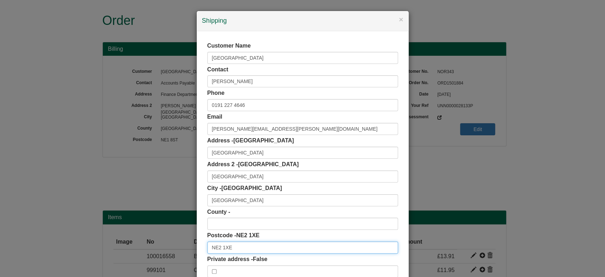
drag, startPoint x: 235, startPoint y: 245, endPoint x: 138, endPoint y: 250, distance: 97.6
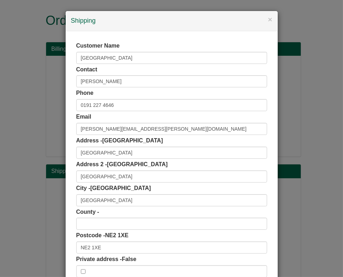
drag, startPoint x: 304, startPoint y: 243, endPoint x: 158, endPoint y: 254, distance: 145.8
click at [158, 254] on div "Customer Name Northumbria University Contact Molly Gibson Phone 0191 227 4646 E…" at bounding box center [171, 159] width 191 height 235
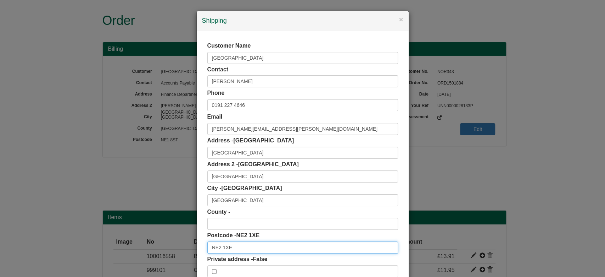
drag, startPoint x: 253, startPoint y: 251, endPoint x: 174, endPoint y: 253, distance: 78.4
click at [174, 253] on div "× Shipping Customer Name Northumbria University Contact Molly Gibson Phone 0191…" at bounding box center [302, 138] width 605 height 277
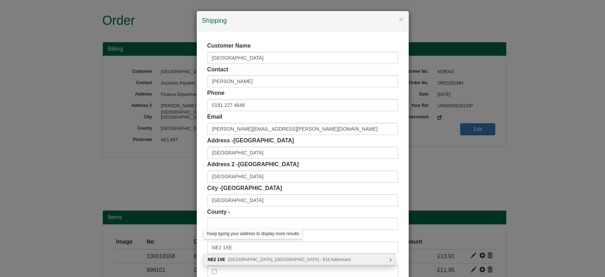
click at [255, 258] on span "Camden Street, Newcastle upon Tyne - 616 Addresses" at bounding box center [289, 259] width 123 height 5
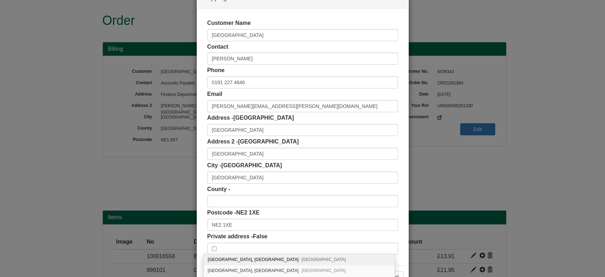
scroll to position [24, 0]
click at [201, 232] on div "Customer Name Northumbria University Contact Molly Gibson Phone 0191 227 4646 E…" at bounding box center [303, 135] width 212 height 256
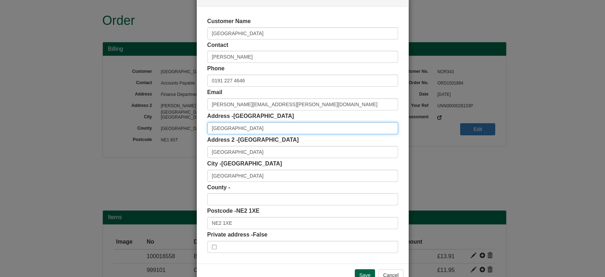
click at [247, 125] on input "Pandon Building" at bounding box center [302, 128] width 191 height 12
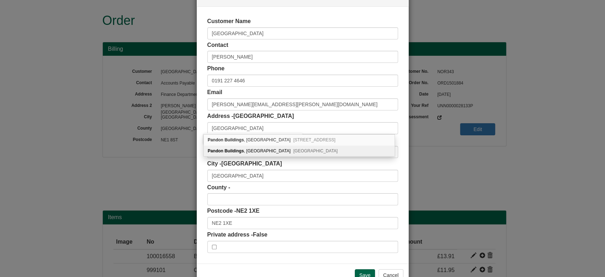
click at [265, 146] on div "Pandon Buildings , Camden Street Newcastle upon Tyne, NE2 1XE" at bounding box center [299, 150] width 191 height 11
type input "Pandon Buildings"
type input "Newcastle upon Tyne"
type input "Tyne and Wear"
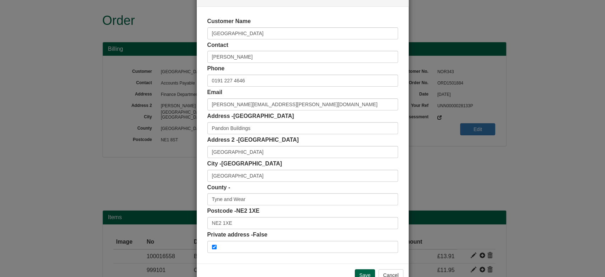
scroll to position [45, 0]
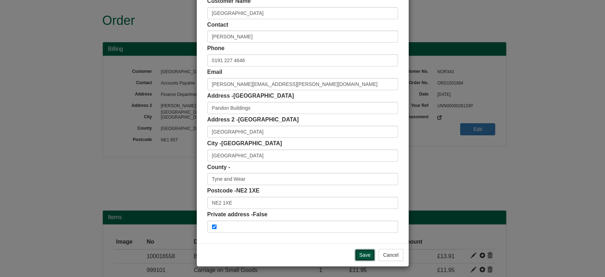
click at [360, 254] on input "Save" at bounding box center [365, 255] width 21 height 12
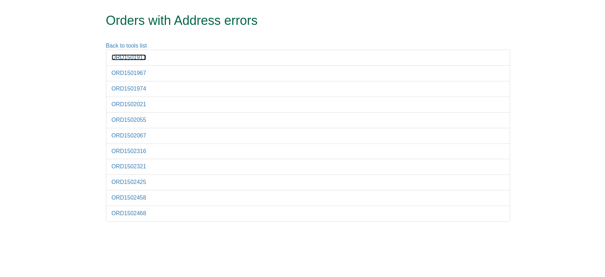
click at [135, 57] on link "ORD1501911" at bounding box center [129, 57] width 35 height 6
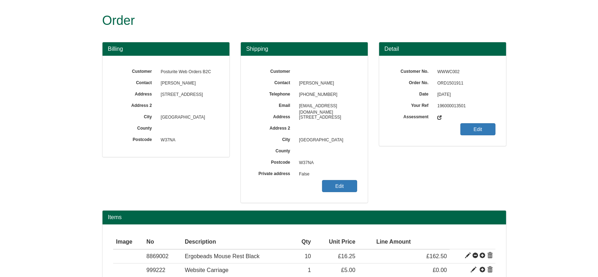
click at [445, 87] on span "ORD1501911" at bounding box center [465, 83] width 62 height 11
copy span "ORD1501911"
click at [335, 186] on link "Edit" at bounding box center [339, 186] width 35 height 12
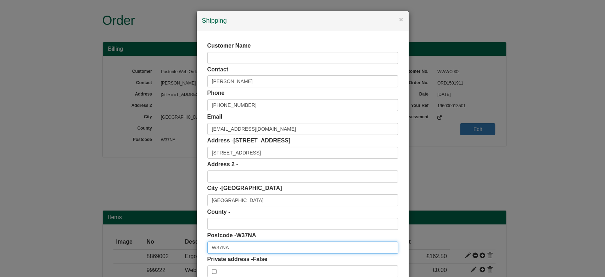
click at [215, 247] on input "W37NA" at bounding box center [302, 247] width 191 height 12
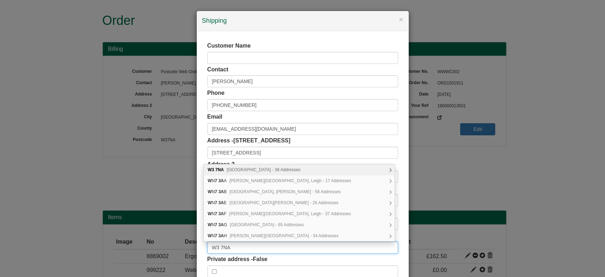
type input "W3 7NA"
click at [253, 167] on span "Perryn Road, London - 38 Addresses" at bounding box center [264, 169] width 74 height 5
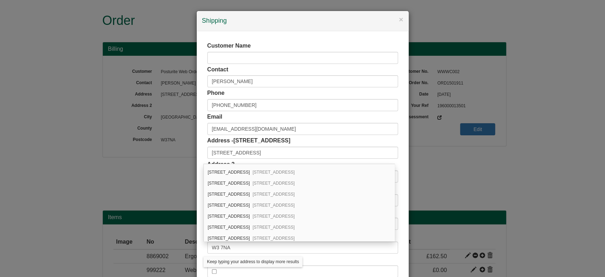
scroll to position [119, 0]
click at [254, 198] on div "46 Perryn Road London, W3 7NA" at bounding box center [299, 203] width 191 height 11
type input "46 Perryn Road"
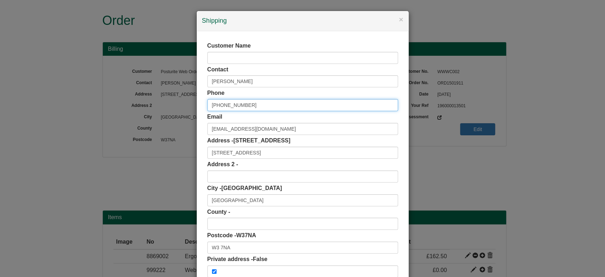
click at [216, 104] on input "+4407834250213" at bounding box center [302, 105] width 191 height 12
type input "07834250213"
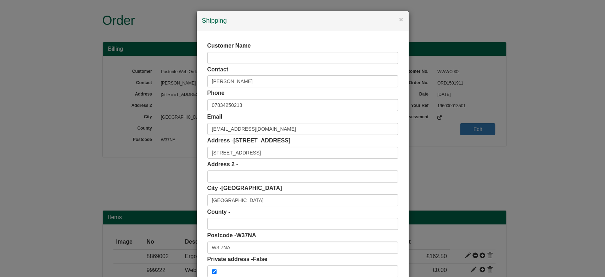
click at [399, 74] on div "Customer Name Contact Sara geater Phone 07834250213 Email sarageater773@gmail.c…" at bounding box center [303, 159] width 212 height 256
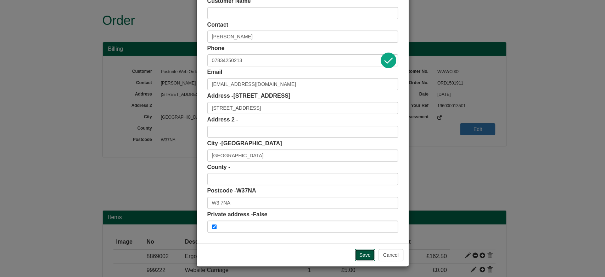
click at [358, 252] on input "Save" at bounding box center [365, 255] width 21 height 12
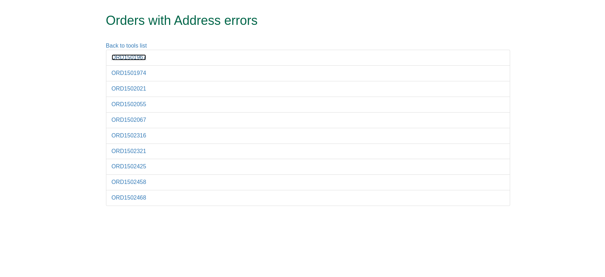
click at [135, 58] on link "ORD1501967" at bounding box center [129, 57] width 35 height 6
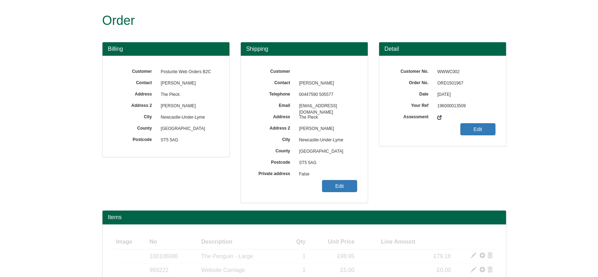
click at [452, 86] on span "ORD1501967" at bounding box center [465, 83] width 62 height 11
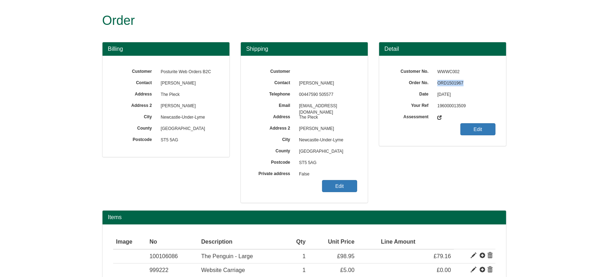
copy span "ORD1501967"
click at [335, 182] on link "Edit" at bounding box center [339, 186] width 35 height 12
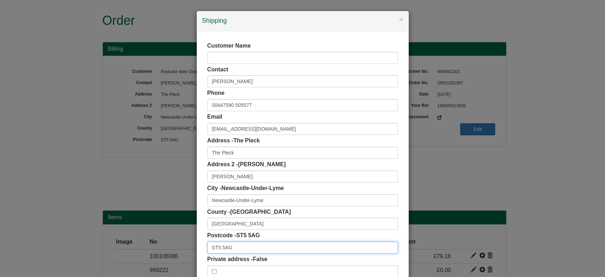
drag, startPoint x: 231, startPoint y: 243, endPoint x: 143, endPoint y: 253, distance: 88.5
click at [143, 253] on div "× Shipping Customer Name Contact Michael Rampling Phone 00447590 505577 Email d…" at bounding box center [302, 138] width 605 height 277
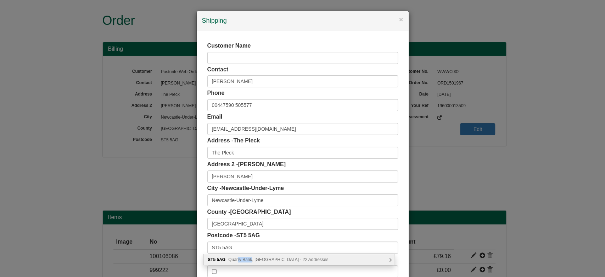
drag, startPoint x: 238, startPoint y: 257, endPoint x: 251, endPoint y: 257, distance: 12.8
click at [251, 257] on span "Quarry Bank, Newcastle - 22 Addresses" at bounding box center [278, 259] width 100 height 5
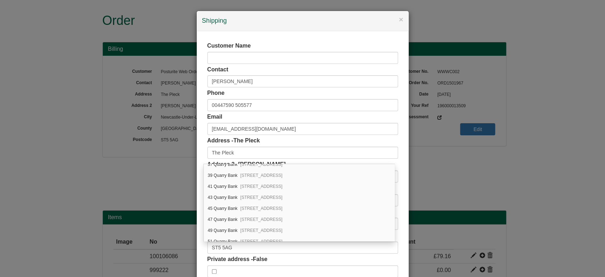
scroll to position [184, 0]
click at [397, 213] on div "Customer Name Contact Michael Rampling Phone 00447590 505577 Email drmikerampli…" at bounding box center [303, 159] width 212 height 256
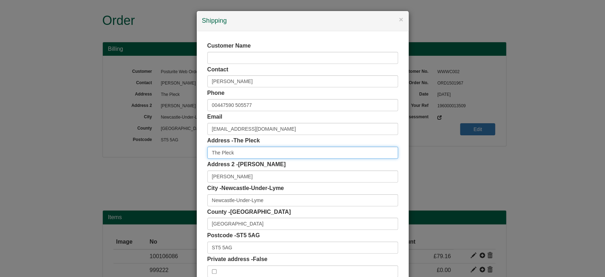
click at [235, 151] on input "The Pleck" at bounding box center [302, 152] width 191 height 12
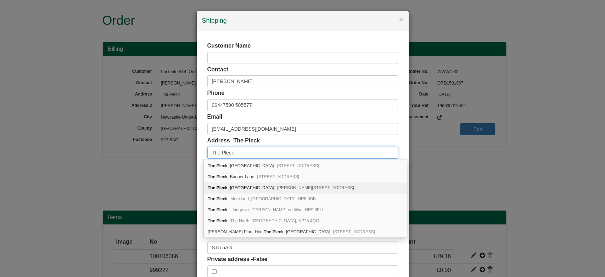
scroll to position [0, 0]
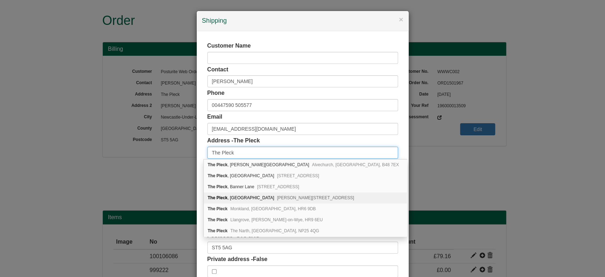
type input "The Pleck"
click at [400, 200] on div "Customer Name Contact Michael Rampling Phone 00447590 505577 Email drmikerampli…" at bounding box center [303, 159] width 212 height 256
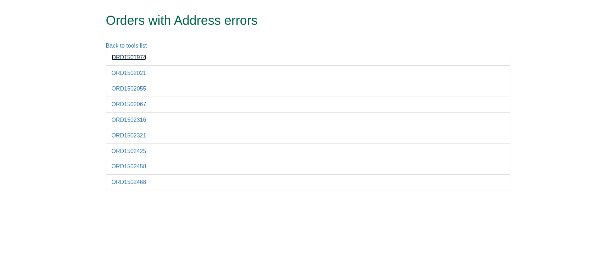
click at [138, 58] on link "ORD1501974" at bounding box center [129, 57] width 35 height 6
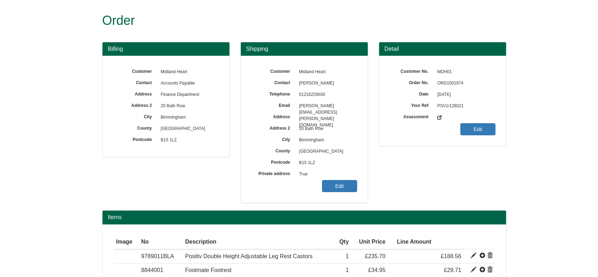
click at [448, 82] on span "ORD1501974" at bounding box center [465, 83] width 62 height 11
copy span "ORD1501974"
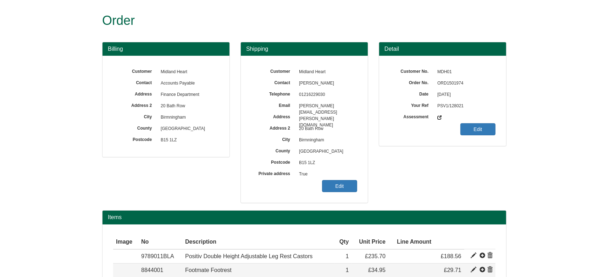
click at [382, 276] on td "£34.95" at bounding box center [369, 270] width 37 height 14
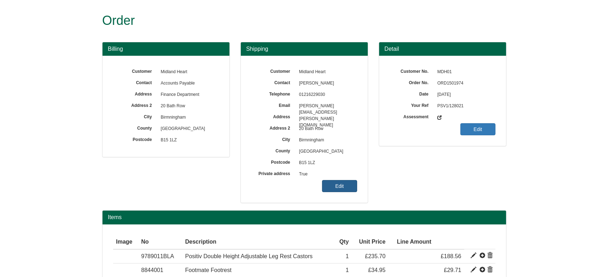
click at [341, 183] on link "Edit" at bounding box center [339, 186] width 35 height 12
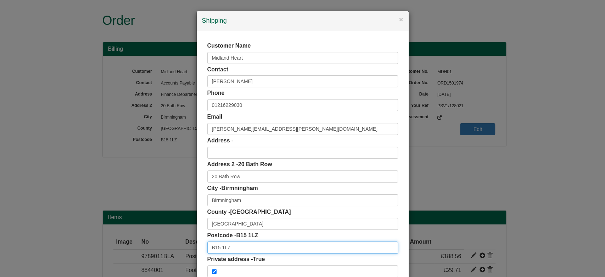
drag, startPoint x: 194, startPoint y: 246, endPoint x: 169, endPoint y: 251, distance: 25.0
click at [169, 251] on div "× Shipping Customer Name Midland Heart Contact Ricky Burt Phone 01216229030 Ema…" at bounding box center [302, 138] width 605 height 277
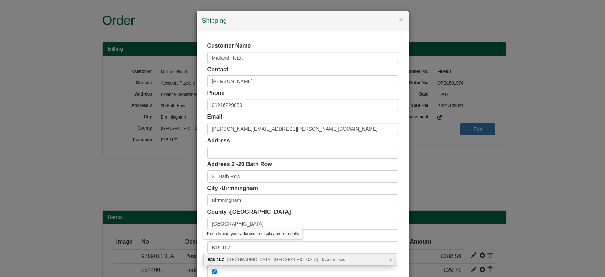
click at [239, 256] on div "B15 1LZ Bath Row, Birmingham - 5 Addresses" at bounding box center [299, 259] width 191 height 11
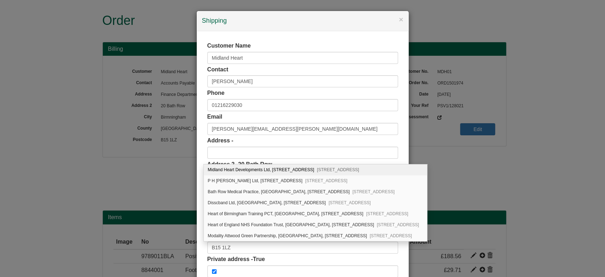
click at [258, 169] on div "Midland Heart Developments Ltd, 20 Bath Row Birmingham, B15 1LZ" at bounding box center [315, 169] width 223 height 11
type input "Midland Heart Developments Ltd"
type input "Birmingham"
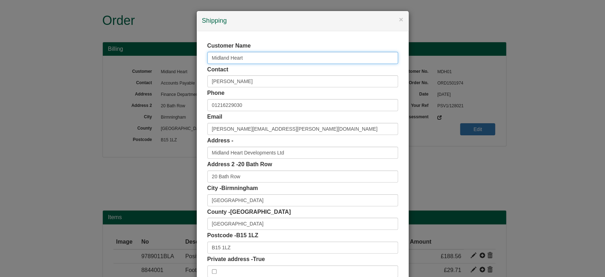
drag, startPoint x: 245, startPoint y: 61, endPoint x: 158, endPoint y: 64, distance: 86.9
click at [158, 64] on div "× Shipping Customer Name Midland Heart Contact Ricky Burt Phone 01216229030 Ema…" at bounding box center [302, 138] width 605 height 277
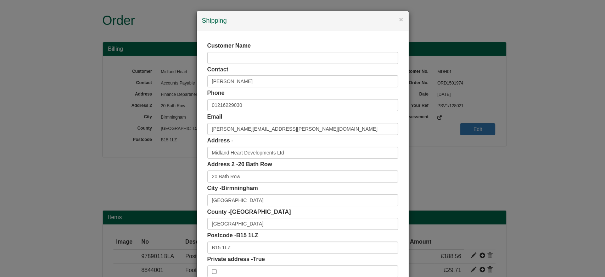
click at [399, 137] on div "Customer Name Contact Ricky Burt Phone 01216229030 Email Ricky.Burt@midlandhear…" at bounding box center [303, 159] width 212 height 256
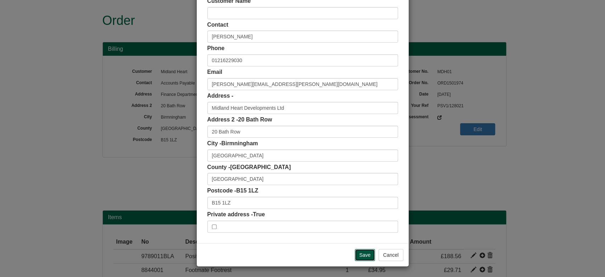
click at [356, 254] on input "Save" at bounding box center [365, 255] width 21 height 12
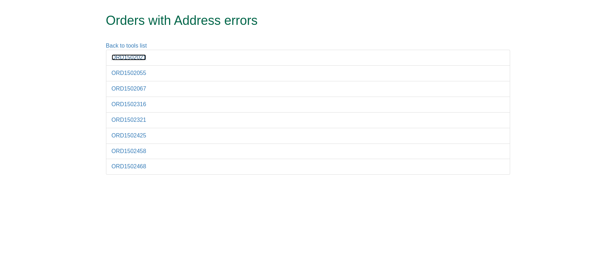
click at [130, 55] on link "ORD1502021" at bounding box center [129, 57] width 35 height 6
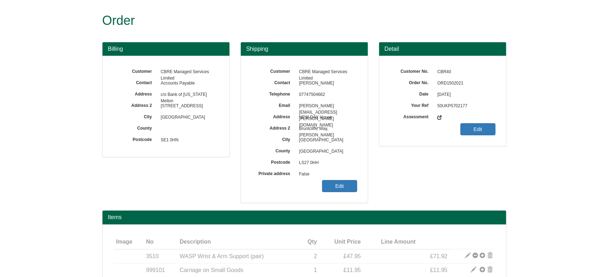
click at [450, 81] on span "ORD1502021" at bounding box center [465, 83] width 62 height 11
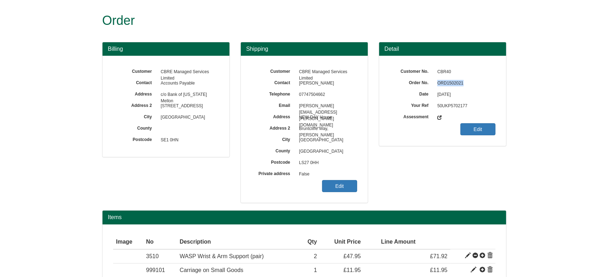
click at [450, 81] on span "ORD1502021" at bounding box center [465, 83] width 62 height 11
copy span "ORD1502021"
click at [340, 191] on link "Edit" at bounding box center [339, 186] width 35 height 12
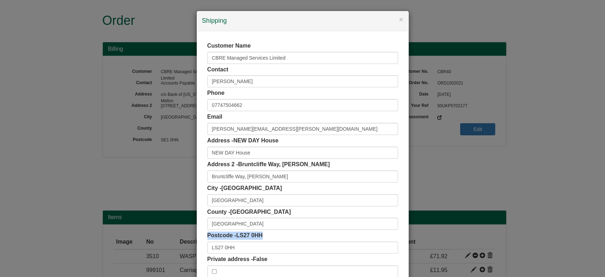
drag, startPoint x: 253, startPoint y: 240, endPoint x: 195, endPoint y: 243, distance: 57.5
click at [197, 243] on div "Customer Name CBRE Managed Services Limited Contact Amy Batchelor Phone 0774750…" at bounding box center [303, 159] width 212 height 256
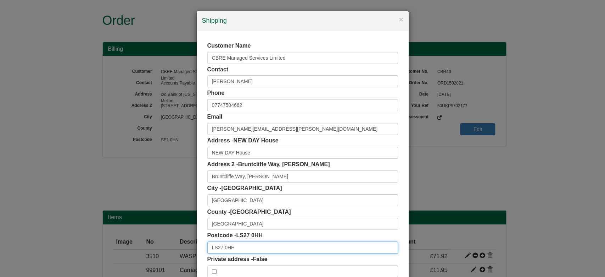
drag, startPoint x: 244, startPoint y: 250, endPoint x: 166, endPoint y: 246, distance: 77.4
click at [166, 246] on div "× Shipping Customer Name CBRE Managed Services Limited Contact Amy Batchelor Ph…" at bounding box center [302, 138] width 605 height 277
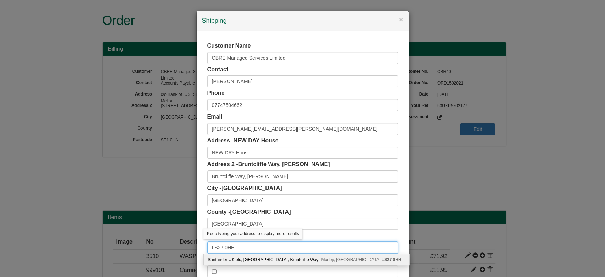
scroll to position [45, 0]
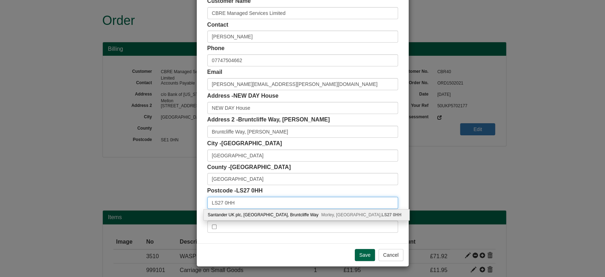
type input "LS27 0HH"
click at [197, 100] on div "Customer Name CBRE Managed Services Limited Contact Amy Batchelor Phone 0774750…" at bounding box center [303, 115] width 212 height 256
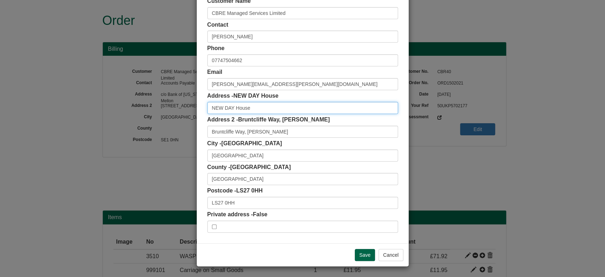
click at [251, 106] on input "NEW DAY House" at bounding box center [302, 108] width 191 height 12
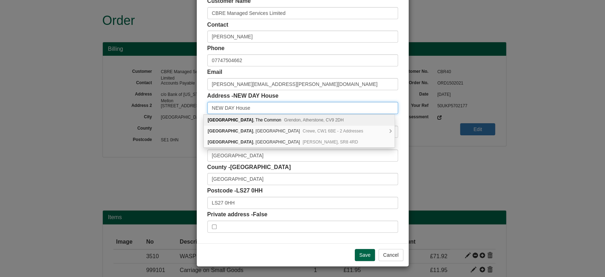
type input "NEW DAY House"
click at [197, 82] on div "Customer Name CBRE Managed Services Limited Contact Amy Batchelor Phone 0774750…" at bounding box center [303, 115] width 212 height 256
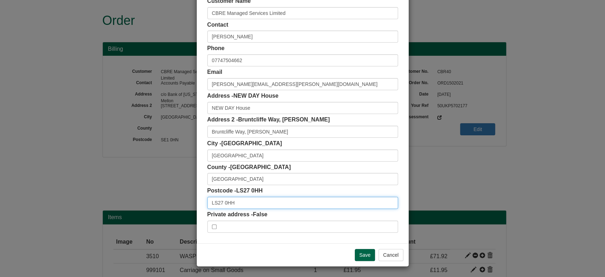
drag, startPoint x: 242, startPoint y: 197, endPoint x: 176, endPoint y: 205, distance: 67.1
click at [176, 205] on div "× Shipping Customer Name CBRE Managed Services Limited Contact Amy Batchelor Ph…" at bounding box center [302, 138] width 605 height 277
paste input "JG"
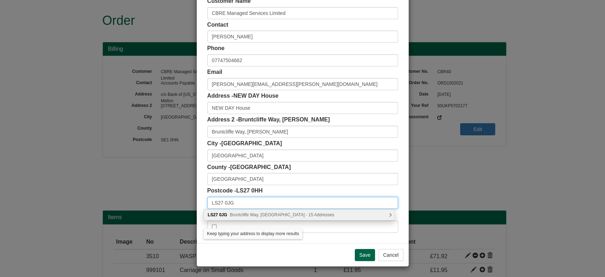
type input "LS27 0JG"
click at [264, 215] on span "Bruntcliffe Way, Leeds - 15 Addresses" at bounding box center [282, 214] width 104 height 5
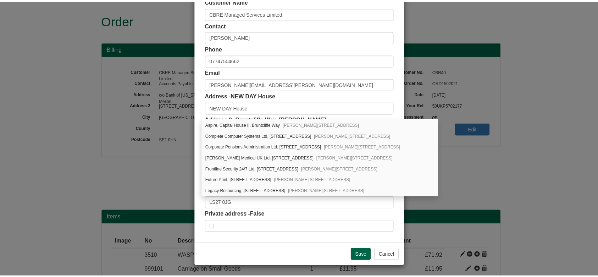
scroll to position [0, 0]
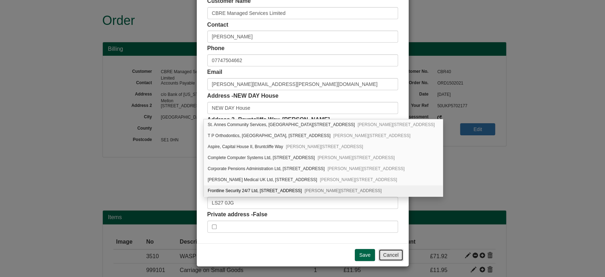
click at [384, 260] on button "Cancel" at bounding box center [391, 255] width 25 height 12
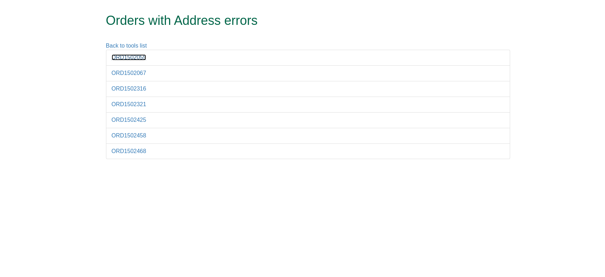
click at [133, 58] on link "ORD1502055" at bounding box center [129, 57] width 35 height 6
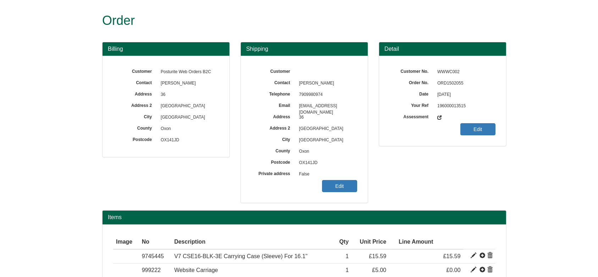
click at [451, 81] on span "ORD1502055" at bounding box center [465, 83] width 62 height 11
copy span "ORD1502055"
click at [341, 191] on link "Edit" at bounding box center [339, 186] width 35 height 12
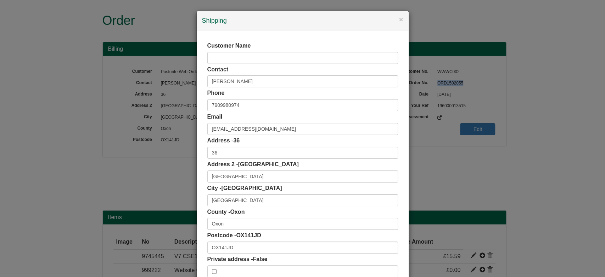
scroll to position [45, 0]
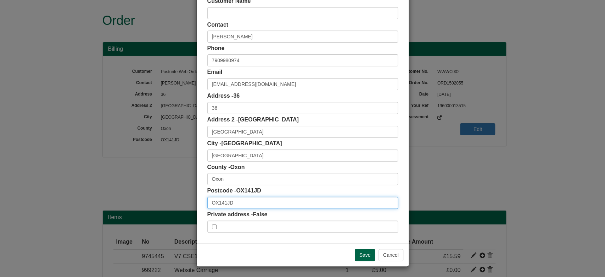
click at [219, 201] on input "OX141JD" at bounding box center [302, 202] width 191 height 12
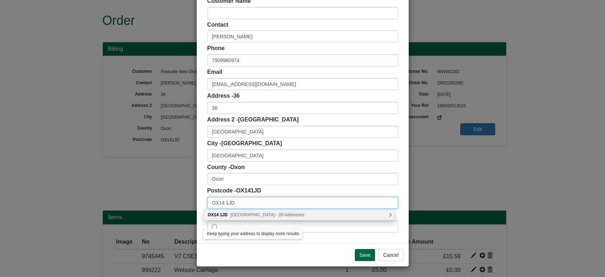
type input "OX14 1JD"
click at [241, 213] on span "Wootton Road, Abingdon - 28 Addresses" at bounding box center [267, 214] width 74 height 5
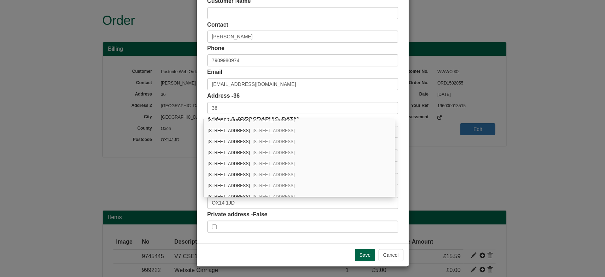
scroll to position [132, 0]
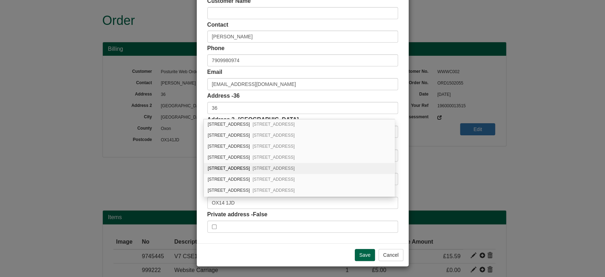
click at [267, 168] on span "Abingdon, OX14 1JD" at bounding box center [274, 168] width 42 height 5
type input "36 Wootton Road"
type input "Oxfordshire"
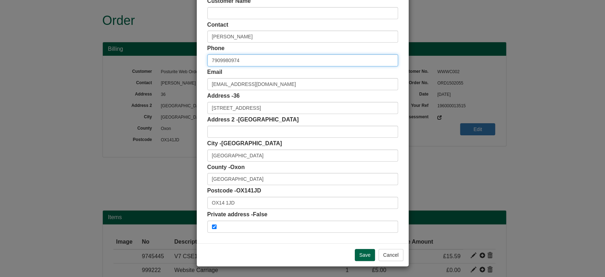
click at [208, 62] on input "7909980974" at bounding box center [302, 60] width 191 height 12
type input "07909980974"
click at [406, 86] on div "× Shipping Customer Name Contact Helen Minto Phone 07909980974 Email helenminto…" at bounding box center [302, 138] width 605 height 277
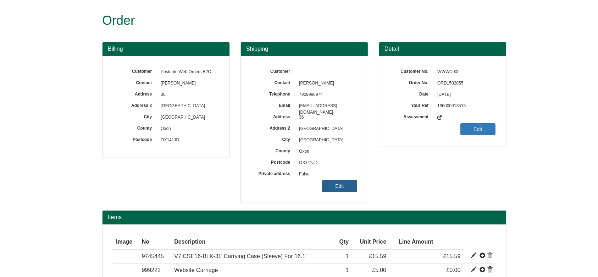
click at [327, 187] on link "Edit" at bounding box center [339, 186] width 35 height 12
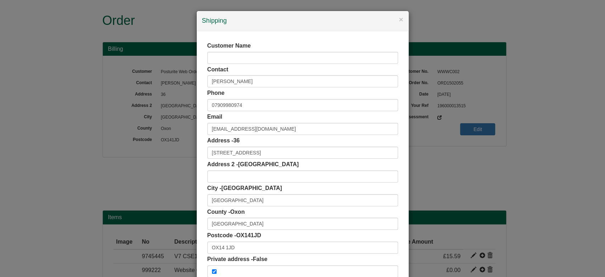
scroll to position [45, 0]
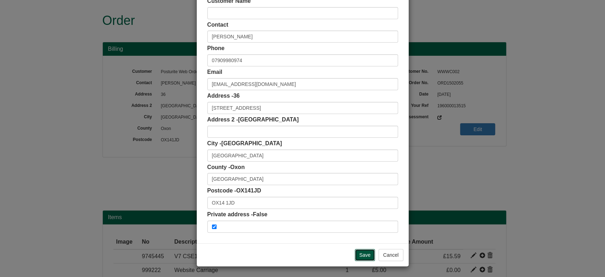
click at [361, 257] on input "Save" at bounding box center [365, 255] width 21 height 12
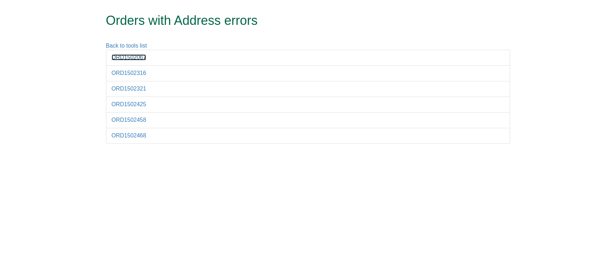
click at [134, 57] on link "ORD1502067" at bounding box center [129, 57] width 35 height 6
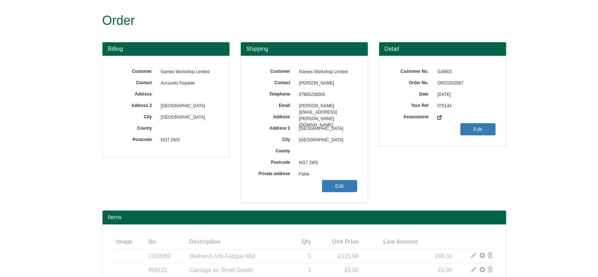
click at [454, 82] on span "ORD1502067" at bounding box center [465, 83] width 62 height 11
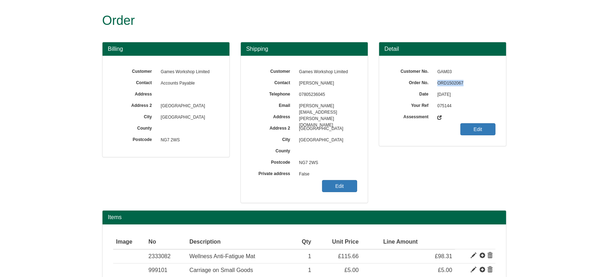
copy span "ORD1502067"
click at [332, 182] on link "Edit" at bounding box center [339, 186] width 35 height 12
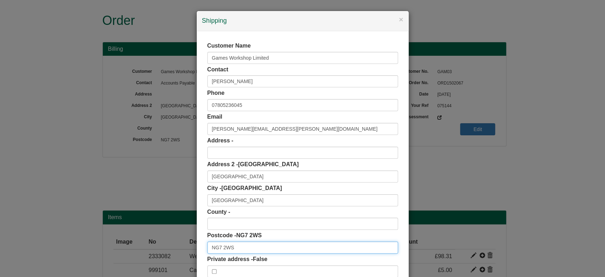
click at [234, 250] on input "NG7 2WS" at bounding box center [302, 247] width 191 height 12
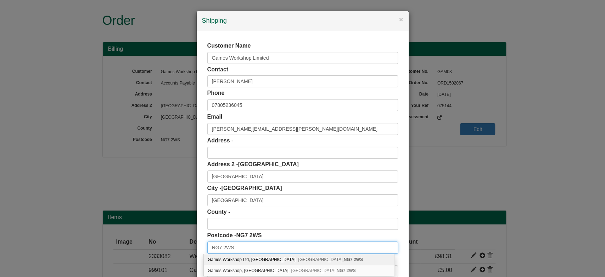
type input "NG7 2WS"
click at [250, 257] on div "Games Workshop Ltd, Willow Road Nottingham, NG7 2WS" at bounding box center [299, 259] width 191 height 11
type input "Games Workshop Ltd"
type input "Nottinghamshire"
type input "NG7 2WS"
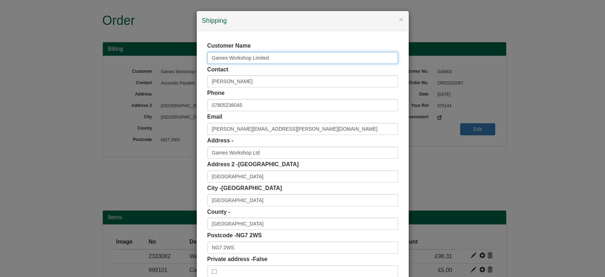
drag, startPoint x: 271, startPoint y: 58, endPoint x: 112, endPoint y: 70, distance: 159.0
click at [112, 70] on div "× Shipping Customer Name Games Workshop Limited Contact Rhyan Sutton Phone 0780…" at bounding box center [302, 138] width 605 height 277
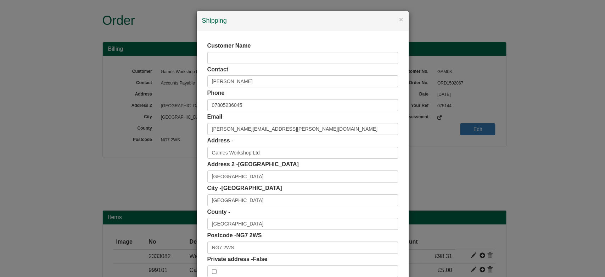
drag, startPoint x: 597, startPoint y: 111, endPoint x: 595, endPoint y: 149, distance: 38.0
click at [597, 147] on div "× Shipping Customer Name Contact Rhyan Sutton Phone 07805236045 Email rhyan.sut…" at bounding box center [302, 138] width 605 height 277
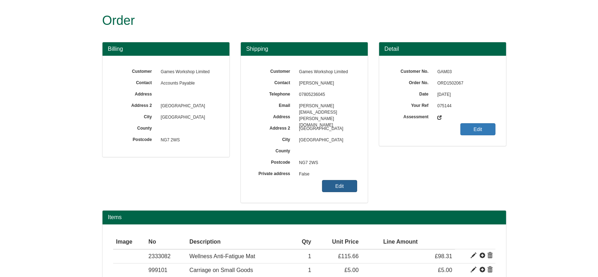
click at [337, 183] on link "Edit" at bounding box center [339, 186] width 35 height 12
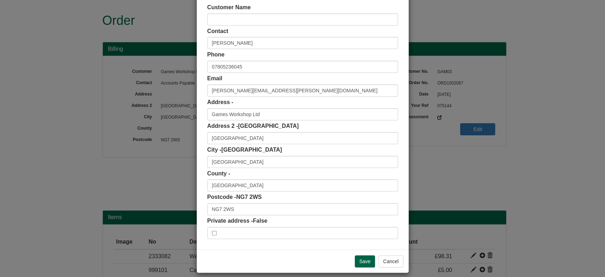
scroll to position [39, 0]
click at [358, 259] on input "Save" at bounding box center [365, 261] width 21 height 12
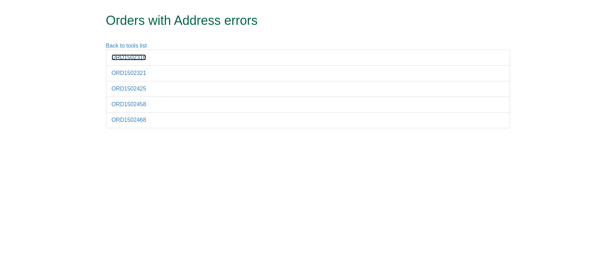
click at [127, 56] on link "ORD1502316" at bounding box center [129, 57] width 35 height 6
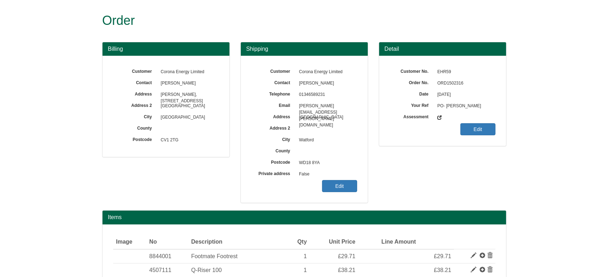
click at [450, 78] on span "ORD1502316" at bounding box center [465, 83] width 62 height 11
copy span "ORD1502316"
click at [326, 179] on span "False" at bounding box center [326, 173] width 62 height 11
click at [328, 180] on link "Edit" at bounding box center [339, 186] width 35 height 12
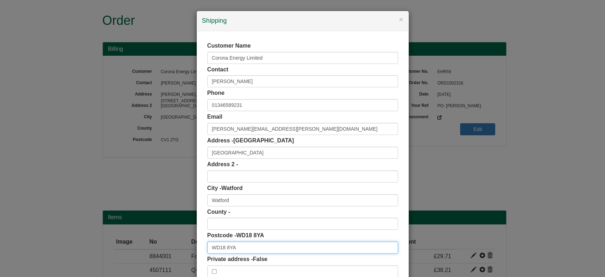
drag, startPoint x: 238, startPoint y: 244, endPoint x: 141, endPoint y: 252, distance: 97.4
click at [141, 252] on div "× Shipping Customer Name Corona Energy Limited Contact Helen Wilkins Phone 0134…" at bounding box center [302, 138] width 605 height 277
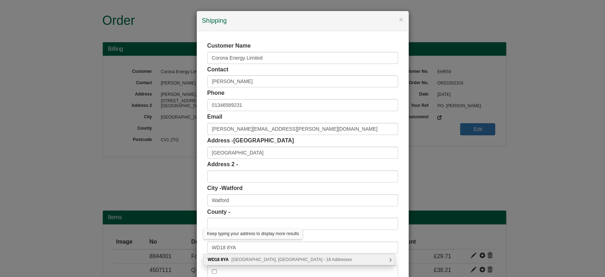
click at [258, 258] on span "Marlins Meadow, Watford - 18 Addresses" at bounding box center [292, 259] width 121 height 5
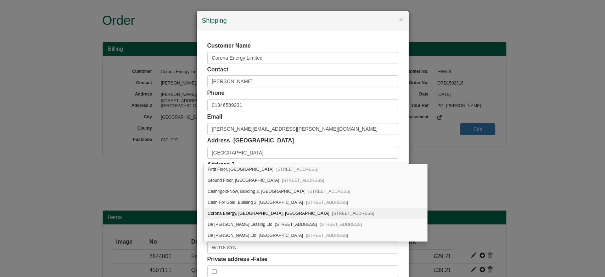
click at [270, 211] on div "Corona Energy, Building 2, Marlins Meadow Watford, WD18 8YA" at bounding box center [315, 213] width 223 height 11
type input "Corona Energy"
type input "Building 2, Marlins Meadow"
type input "Hertfordshire"
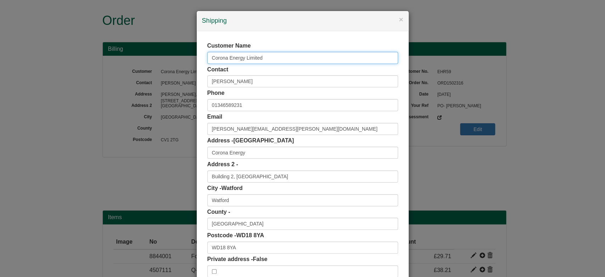
drag, startPoint x: 262, startPoint y: 58, endPoint x: 174, endPoint y: 58, distance: 87.6
click at [174, 58] on div "× Shipping Customer Name Corona Energy Limited Contact Helen Wilkins Phone 0134…" at bounding box center [302, 138] width 605 height 277
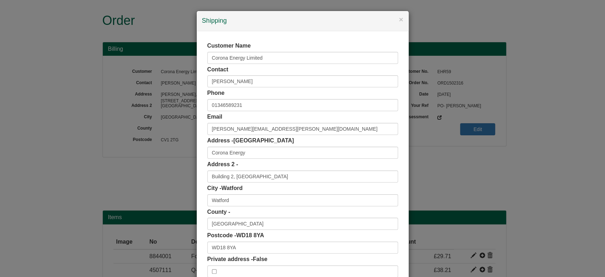
click at [281, 145] on div "Address - Croxley Park Corona Energy" at bounding box center [302, 148] width 191 height 22
click at [285, 153] on input "Corona Energy" at bounding box center [302, 152] width 191 height 12
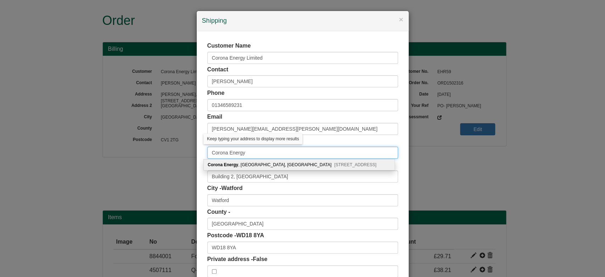
drag, startPoint x: 285, startPoint y: 153, endPoint x: 211, endPoint y: 155, distance: 74.5
click at [211, 155] on input "Corona Energy" at bounding box center [302, 152] width 191 height 12
type input "Corona Energy"
click at [200, 154] on div "Customer Name Corona Energy Limited Contact Helen Wilkins Phone 01346589231 Ema…" at bounding box center [303, 159] width 212 height 256
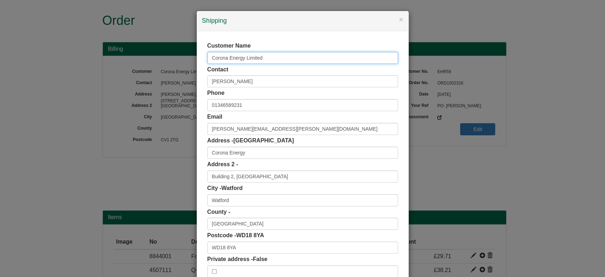
drag, startPoint x: 199, startPoint y: 47, endPoint x: 160, endPoint y: 51, distance: 39.3
click at [160, 51] on div "× Shipping Customer Name Corona Energy Limited Contact Helen Wilkins Phone 0134…" at bounding box center [302, 138] width 605 height 277
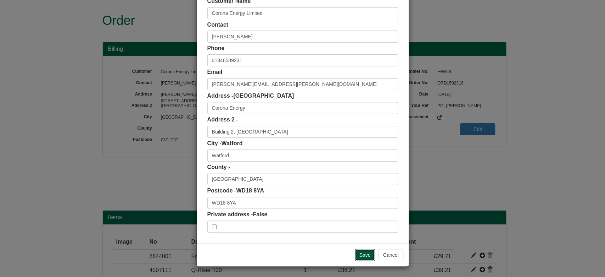
click at [356, 251] on input "Save" at bounding box center [365, 255] width 21 height 12
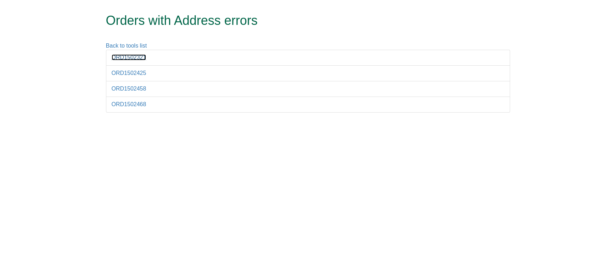
click at [126, 55] on link "ORD1502321" at bounding box center [129, 57] width 35 height 6
click at [130, 73] on link "ORD1502425" at bounding box center [129, 73] width 35 height 6
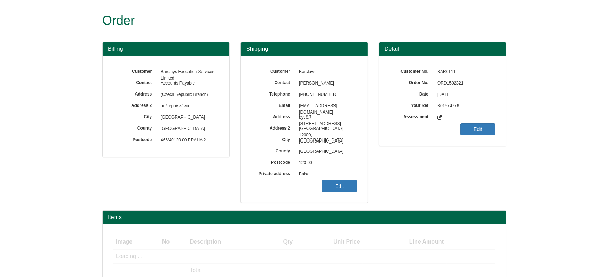
click at [441, 86] on span "ORD1502321" at bounding box center [465, 83] width 62 height 11
copy span "ORD1502321"
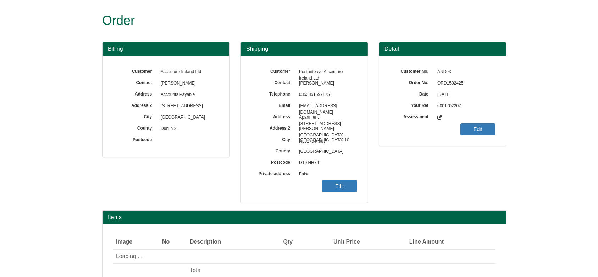
click at [444, 84] on span "ORD1502425" at bounding box center [465, 83] width 62 height 11
copy span "ORD1502425"
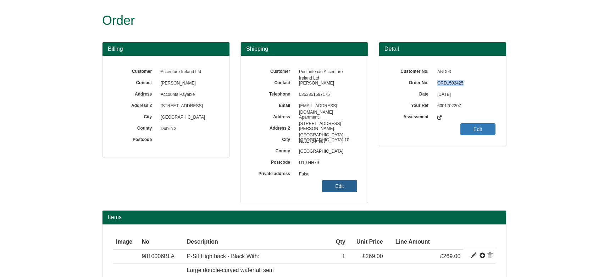
click at [342, 190] on link "Edit" at bounding box center [339, 186] width 35 height 12
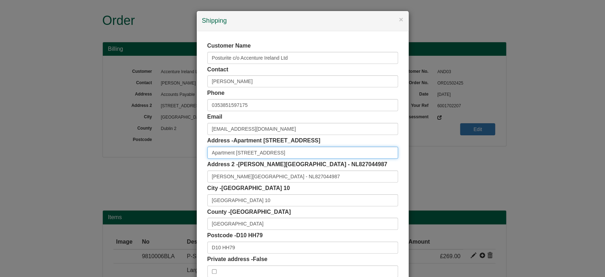
drag, startPoint x: 260, startPoint y: 150, endPoint x: 311, endPoint y: 149, distance: 50.7
click at [311, 149] on input "Apartment 75, Block C, Seven Oaks" at bounding box center [302, 152] width 191 height 12
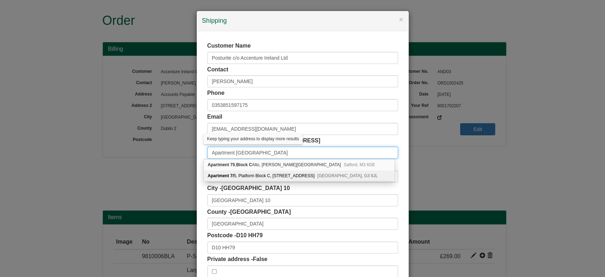
type input "Apartment 75, Block C"
click at [198, 185] on div "Customer Name Posturite c/o Accenture Ireland Ltd Contact Dominika Topolska Pho…" at bounding box center [303, 159] width 212 height 256
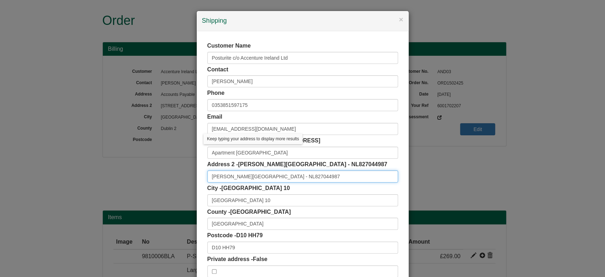
click at [207, 173] on input "Sarsfield road - NL827044987" at bounding box center [302, 176] width 191 height 12
paste input "Seven Oaks"
type input "Seven Oaks, Sarsfield road - NL827044987"
click at [199, 167] on div "Customer Name Posturite c/o Accenture Ireland Ltd Contact Dominika Topolska Pho…" at bounding box center [303, 159] width 212 height 256
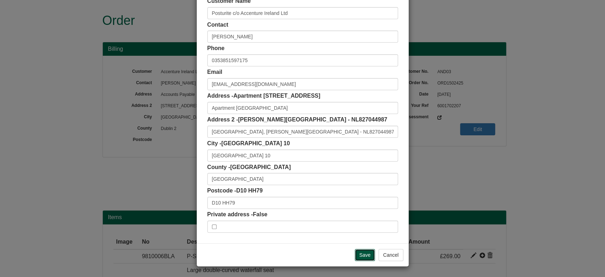
click at [362, 251] on input "Save" at bounding box center [365, 255] width 21 height 12
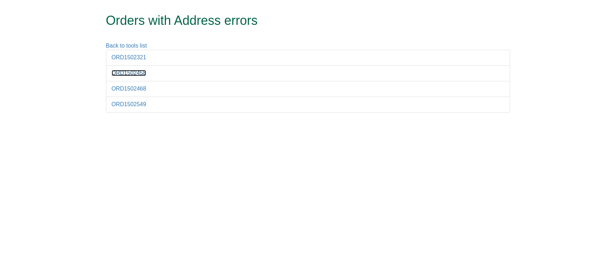
click at [128, 73] on link "ORD1502458" at bounding box center [129, 73] width 35 height 6
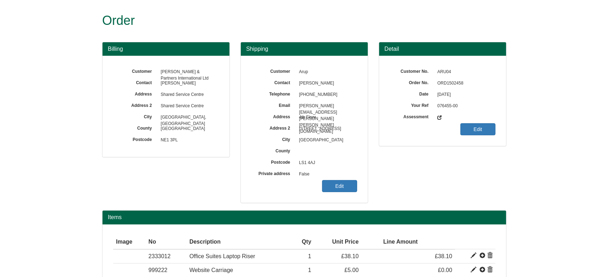
click at [446, 82] on span "ORD1502458" at bounding box center [465, 83] width 62 height 11
copy span "ORD1502458"
click at [335, 184] on link "Edit" at bounding box center [339, 186] width 35 height 12
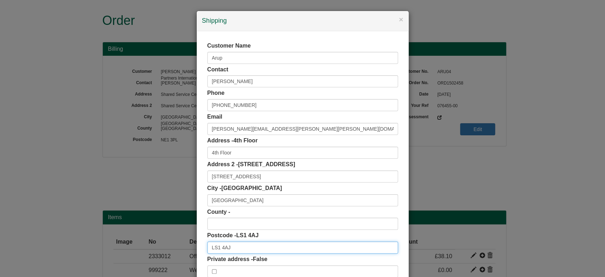
drag, startPoint x: 244, startPoint y: 247, endPoint x: 169, endPoint y: 252, distance: 75.4
click at [169, 252] on div "× Shipping Customer Name Arup Contact emily richards Phone +44 113 237 8246 Ema…" at bounding box center [302, 138] width 605 height 277
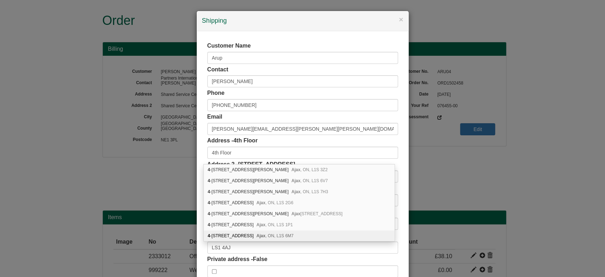
click at [401, 256] on div "Customer Name Arup Contact emily richards Phone +44 113 237 8246 Email emily.ri…" at bounding box center [303, 159] width 212 height 256
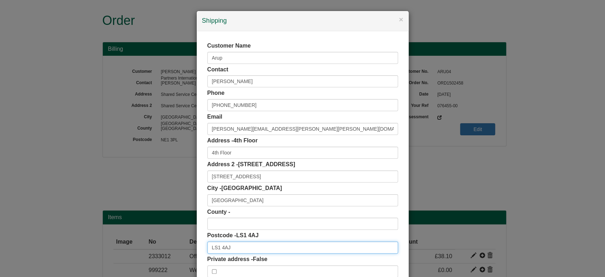
click at [264, 248] on input "LS1 4AJ" at bounding box center [302, 247] width 191 height 12
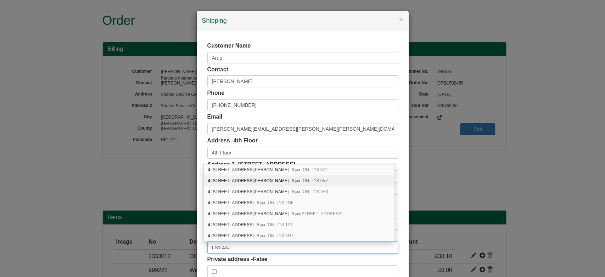
type input "LS1 4AJ"
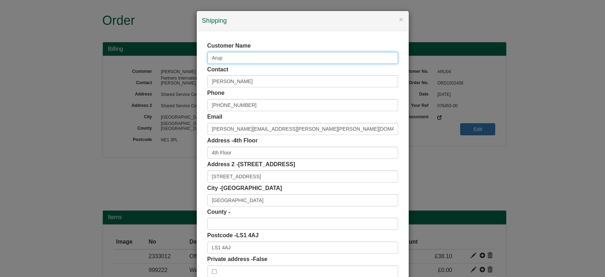
click at [241, 59] on input "Arup" at bounding box center [302, 58] width 191 height 12
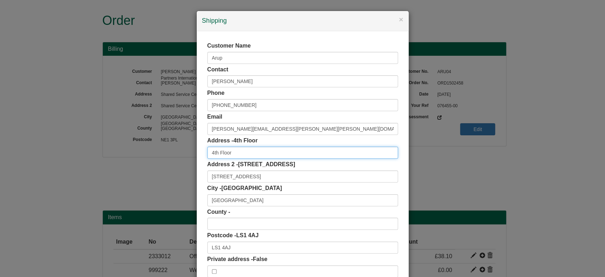
click at [231, 152] on input "4th Floor" at bounding box center [302, 152] width 191 height 12
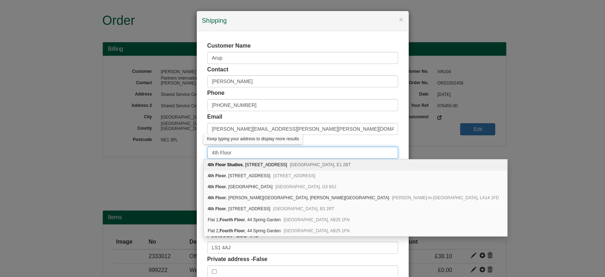
type input "4th Floor"
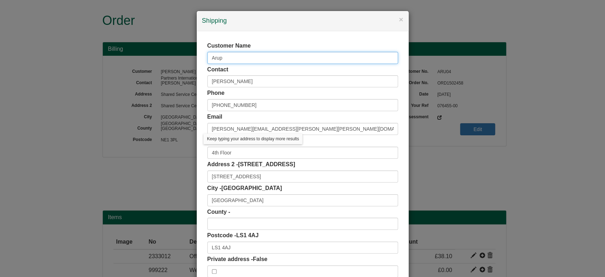
drag, startPoint x: 235, startPoint y: 60, endPoint x: 168, endPoint y: 62, distance: 67.4
click at [168, 62] on div "× Shipping Customer Name Arup Contact emily richards Phone +44 113 237 8246 Ema…" at bounding box center [302, 138] width 605 height 277
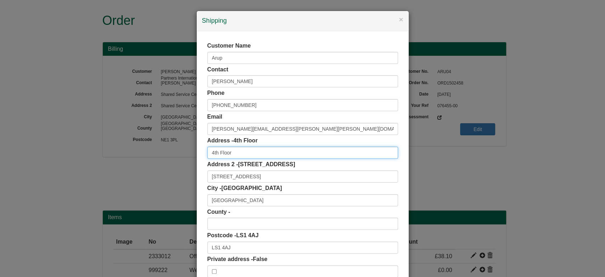
drag, startPoint x: 242, startPoint y: 150, endPoint x: 182, endPoint y: 146, distance: 60.8
click at [182, 146] on div "× Shipping Customer Name Arup Contact emily richards Phone +44 113 237 8246 Ema…" at bounding box center [302, 138] width 605 height 277
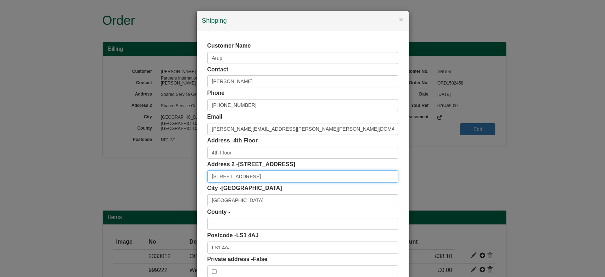
drag, startPoint x: 263, startPoint y: 178, endPoint x: 152, endPoint y: 177, distance: 110.6
click at [152, 177] on div "× Shipping Customer Name Arup Contact emily richards Phone +44 113 237 8246 Ema…" at bounding box center [302, 138] width 605 height 277
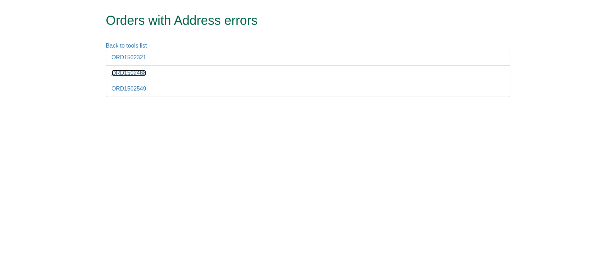
click at [138, 76] on link "ORD1502468" at bounding box center [129, 73] width 35 height 6
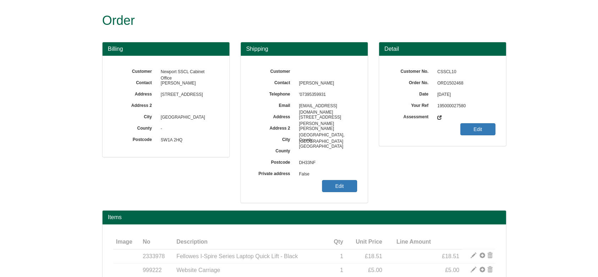
click at [454, 82] on span "ORD1502468" at bounding box center [465, 83] width 62 height 11
copy span "ORD1502468"
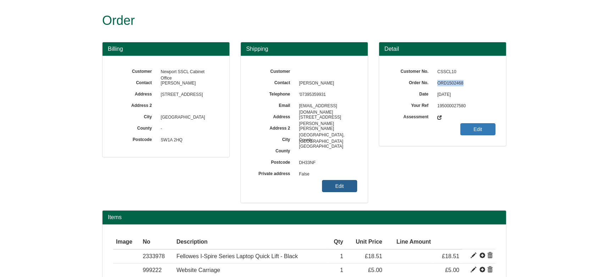
click at [344, 185] on link "Edit" at bounding box center [339, 186] width 35 height 12
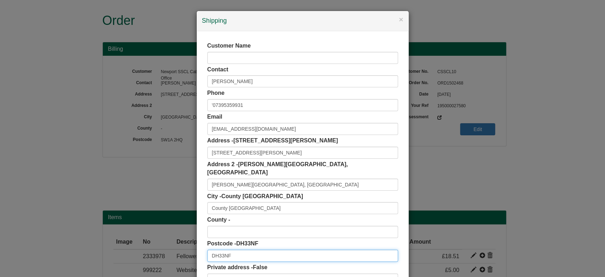
click at [217, 249] on input "DH33NF" at bounding box center [302, 255] width 191 height 12
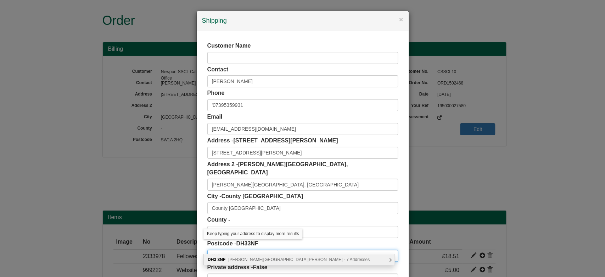
type input "DH3 3NF"
click at [239, 260] on span "[PERSON_NAME][GEOGRAPHIC_DATA][PERSON_NAME] - 7 Addresses" at bounding box center [298, 259] width 141 height 5
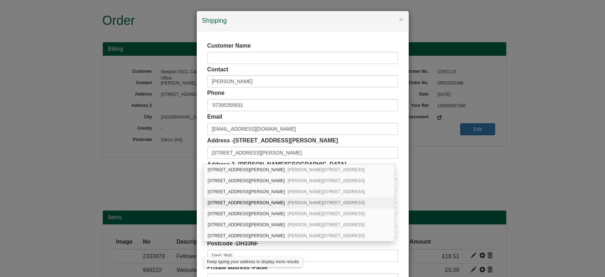
click at [233, 201] on div "[STREET_ADDRESS][PERSON_NAME][PERSON_NAME]" at bounding box center [299, 202] width 191 height 11
type input "[PERSON_NAME][GEOGRAPHIC_DATA]"
type input "[GEOGRAPHIC_DATA]"
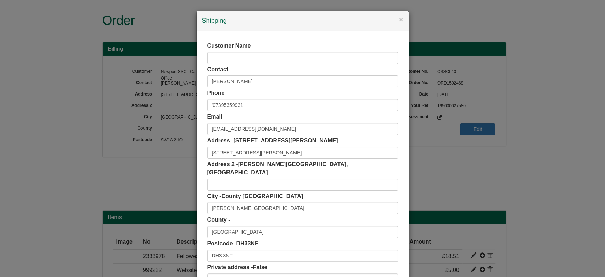
scroll to position [45, 0]
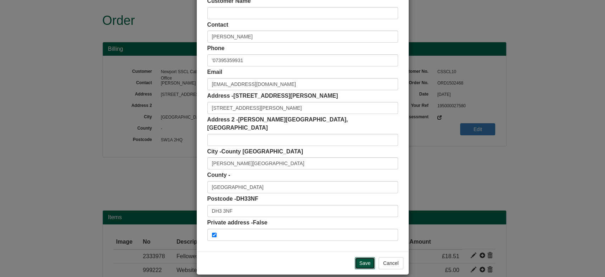
click at [360, 257] on input "Save" at bounding box center [365, 263] width 21 height 12
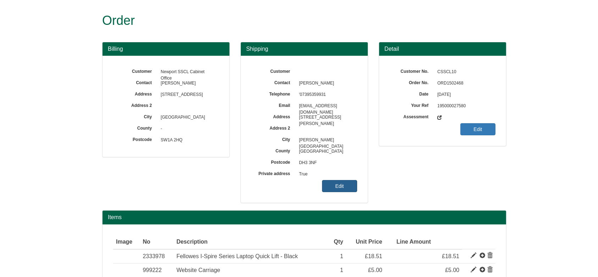
click at [334, 184] on link "Edit" at bounding box center [339, 186] width 35 height 12
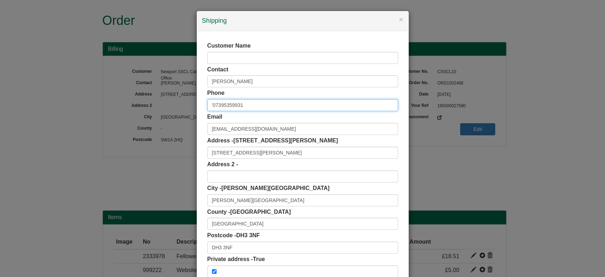
click at [208, 104] on input "'07395359931" at bounding box center [302, 105] width 191 height 12
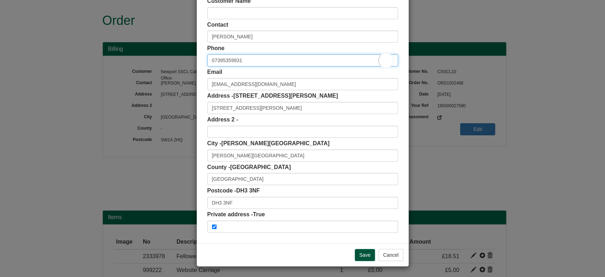
type input "07395359931"
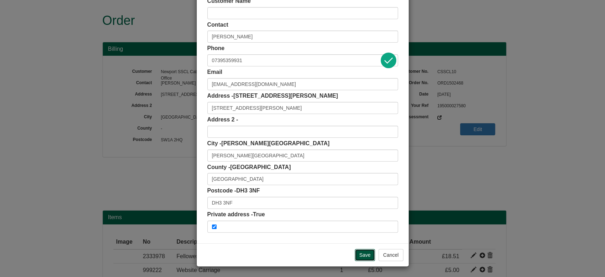
click at [363, 250] on input "Save" at bounding box center [365, 255] width 21 height 12
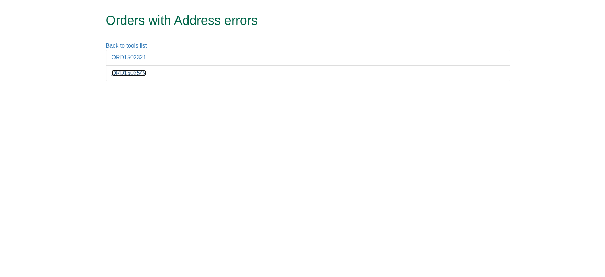
click at [135, 71] on link "ORD1502549" at bounding box center [129, 73] width 35 height 6
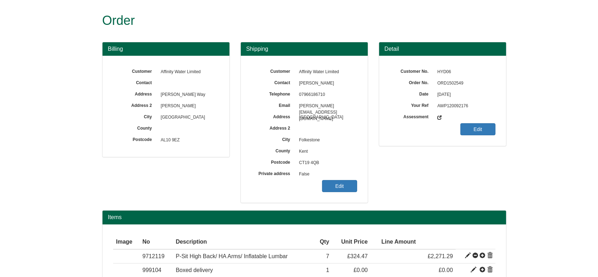
click at [456, 80] on span "ORD1502549" at bounding box center [465, 83] width 62 height 11
copy span "ORD1502549"
click at [340, 192] on div "Customer Affinity Water Limited Contact Anna Gur Telephone 07966186710 Email An…" at bounding box center [304, 129] width 127 height 147
click at [319, 174] on span "False" at bounding box center [326, 173] width 62 height 11
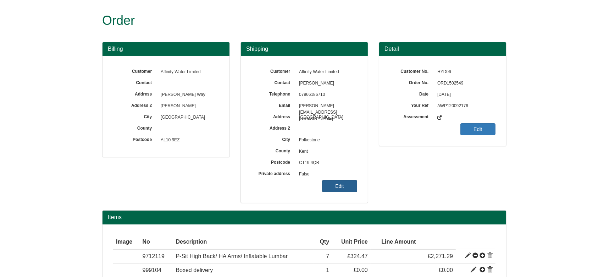
click at [329, 182] on link "Edit" at bounding box center [339, 186] width 35 height 12
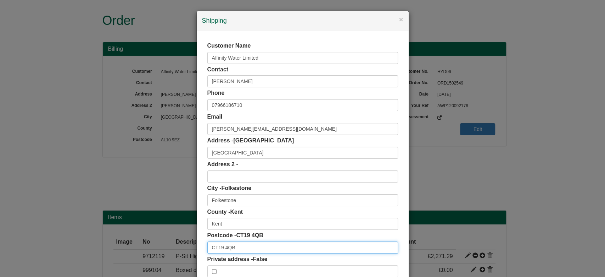
drag, startPoint x: 241, startPoint y: 249, endPoint x: 139, endPoint y: 254, distance: 102.3
click at [139, 254] on div "× Shipping Customer Name Affinity Water Limited Contact Anna Gur Phone 07966186…" at bounding box center [302, 138] width 605 height 277
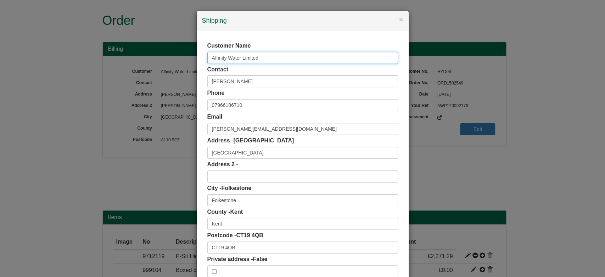
drag, startPoint x: 257, startPoint y: 59, endPoint x: 176, endPoint y: 62, distance: 80.9
click at [176, 62] on div "× Shipping Customer Name Affinity Water Limited Contact Anna Gur Phone 07966186…" at bounding box center [302, 138] width 605 height 277
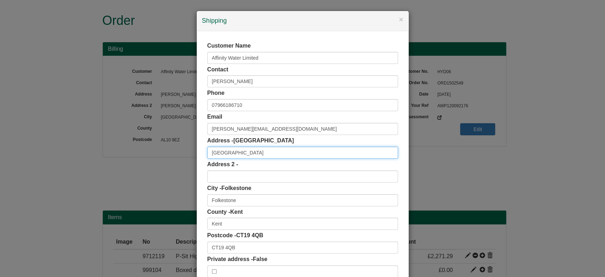
click at [268, 150] on input "Cherry Garden Lane" at bounding box center [302, 152] width 191 height 12
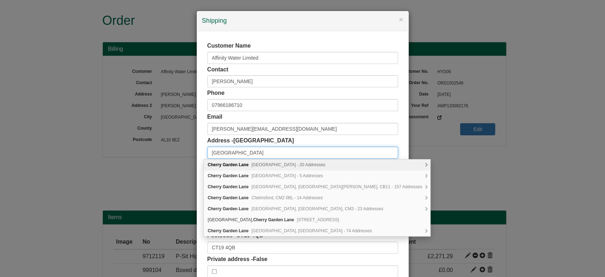
type input "Cherry Garden Lane"
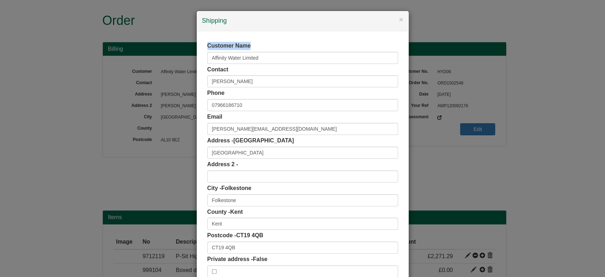
drag, startPoint x: 264, startPoint y: 49, endPoint x: 249, endPoint y: 55, distance: 16.3
click at [247, 54] on div "Customer Name Affinity Water Limited" at bounding box center [302, 53] width 191 height 22
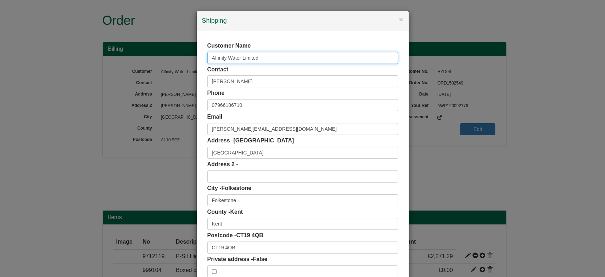
drag, startPoint x: 256, startPoint y: 57, endPoint x: 131, endPoint y: 59, distance: 124.8
click at [131, 59] on div "× Shipping Customer Name Affinity Water Limited Contact Anna Gur Phone 07966186…" at bounding box center [302, 138] width 605 height 277
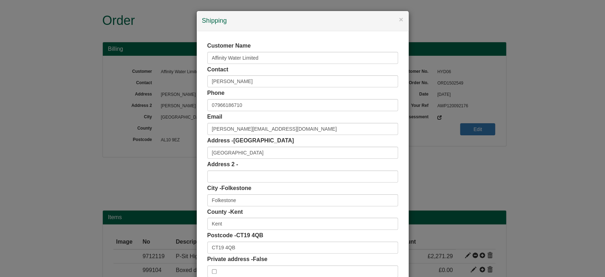
click at [260, 145] on div "Address - Cherry Garden Lane Cherry Garden Lane" at bounding box center [302, 148] width 191 height 22
drag, startPoint x: 264, startPoint y: 149, endPoint x: 149, endPoint y: 154, distance: 114.6
click at [149, 154] on div "× Shipping Customer Name Affinity Water Limited Contact Anna Gur Phone 07966186…" at bounding box center [302, 138] width 605 height 277
drag, startPoint x: 226, startPoint y: 247, endPoint x: 160, endPoint y: 245, distance: 66.7
click at [160, 245] on div "× Shipping Customer Name Affinity Water Limited Contact Anna Gur Phone 07966186…" at bounding box center [302, 138] width 605 height 277
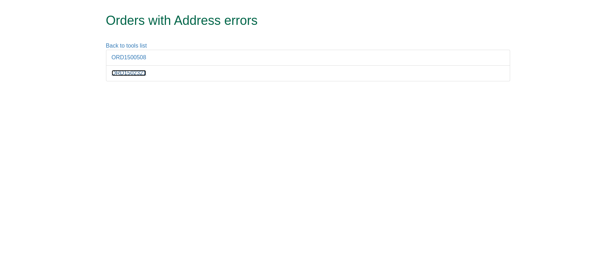
click at [129, 73] on link "ORD1502321" at bounding box center [129, 73] width 35 height 6
click at [142, 60] on link "ORD1500508" at bounding box center [129, 57] width 35 height 6
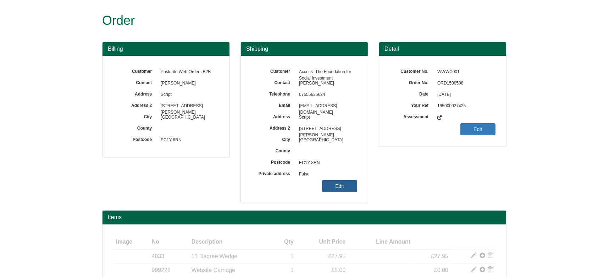
click at [352, 186] on link "Edit" at bounding box center [339, 186] width 35 height 12
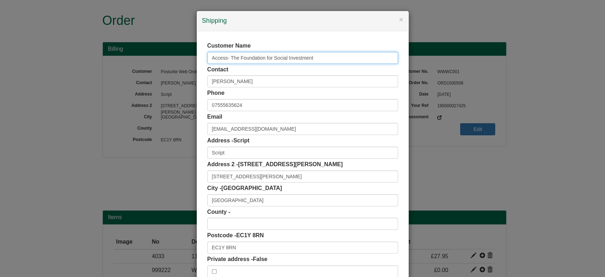
drag, startPoint x: 335, startPoint y: 58, endPoint x: 172, endPoint y: 54, distance: 162.8
click at [172, 54] on div "× Shipping Customer Name Access- The Foundation for Social Investment Contact Y…" at bounding box center [302, 138] width 605 height 277
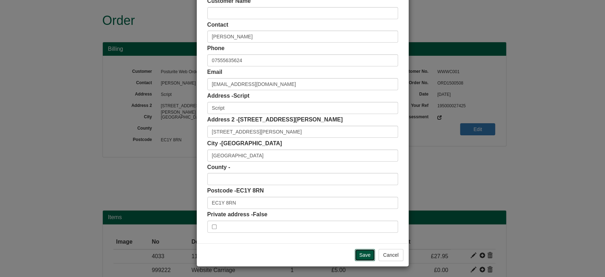
click at [355, 255] on input "Save" at bounding box center [365, 255] width 21 height 12
